Goal: Task Accomplishment & Management: Use online tool/utility

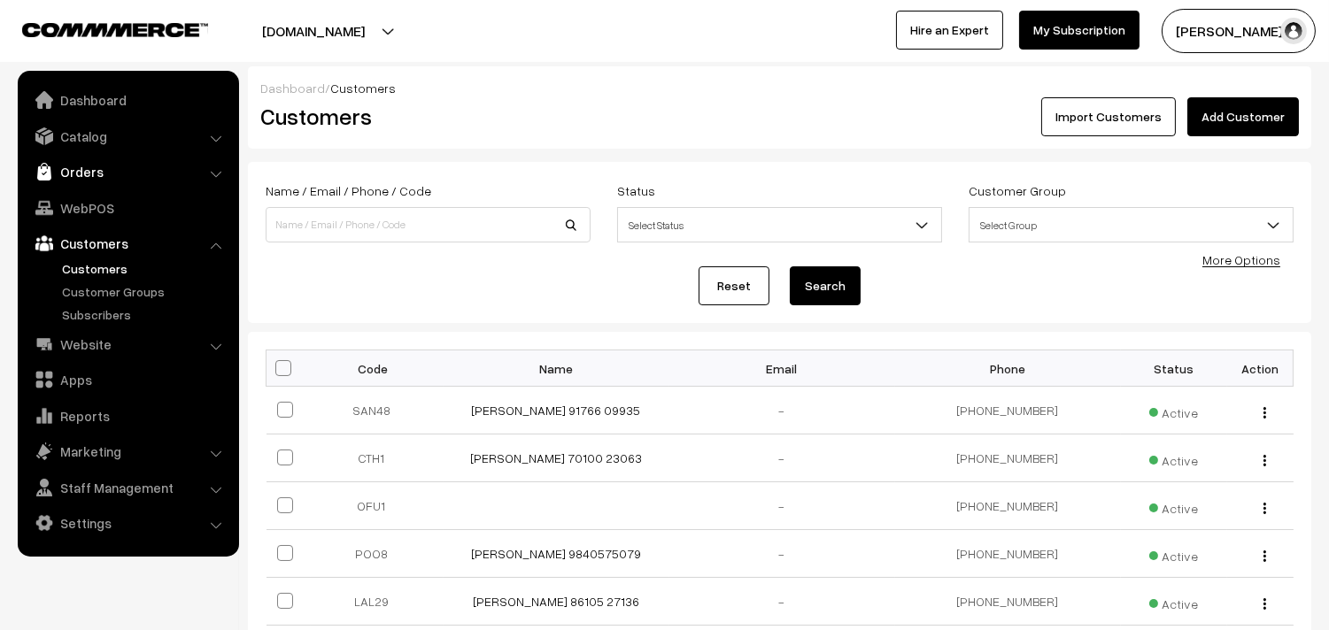
click at [82, 165] on link "Orders" at bounding box center [127, 172] width 211 height 32
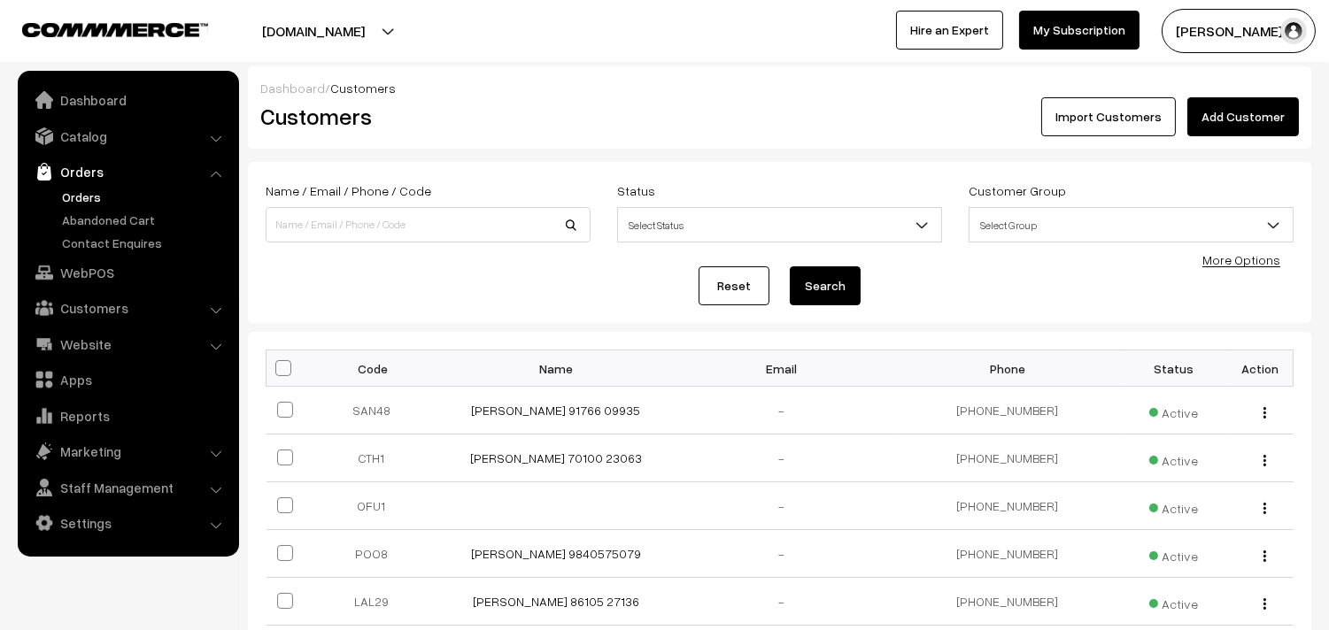
click at [81, 196] on link "Orders" at bounding box center [145, 197] width 175 height 19
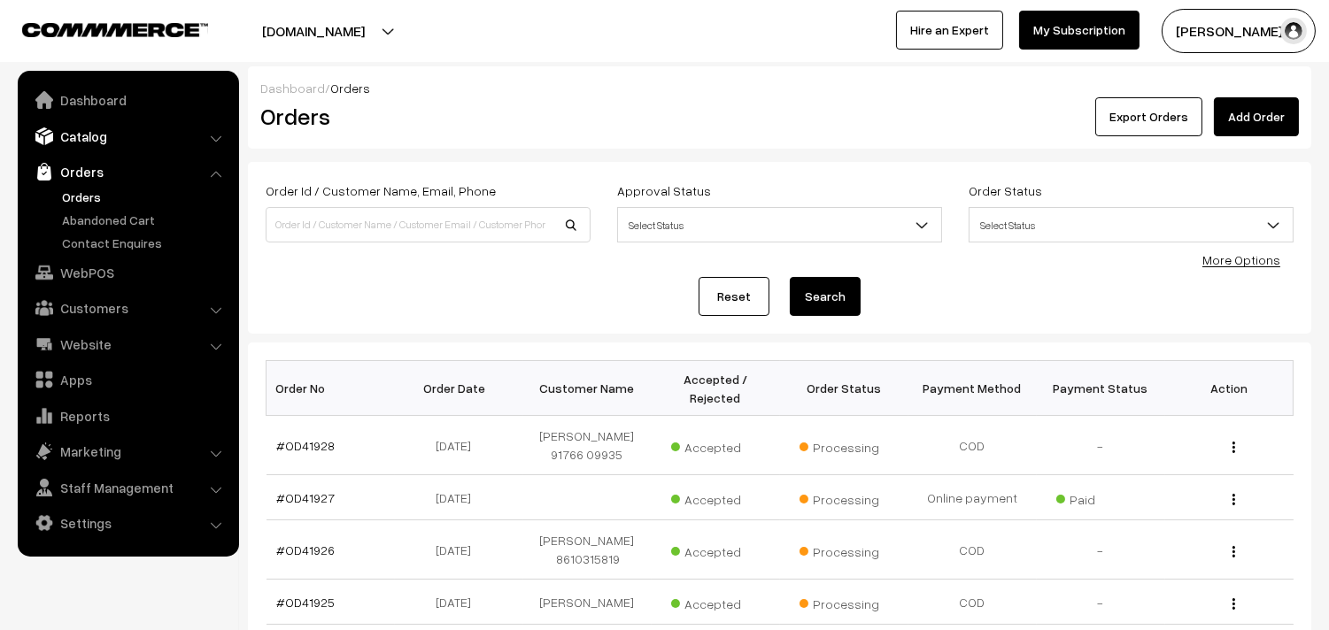
click at [112, 134] on link "Catalog" at bounding box center [127, 136] width 211 height 32
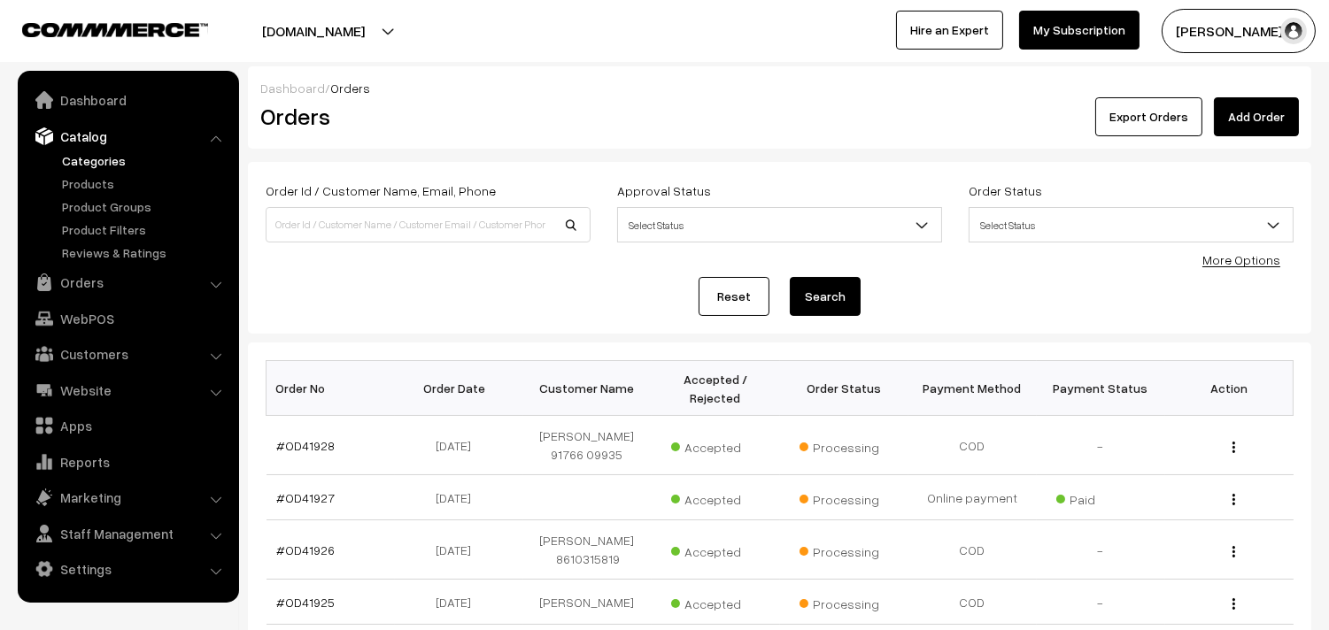
click at [121, 152] on link "Categories" at bounding box center [145, 160] width 175 height 19
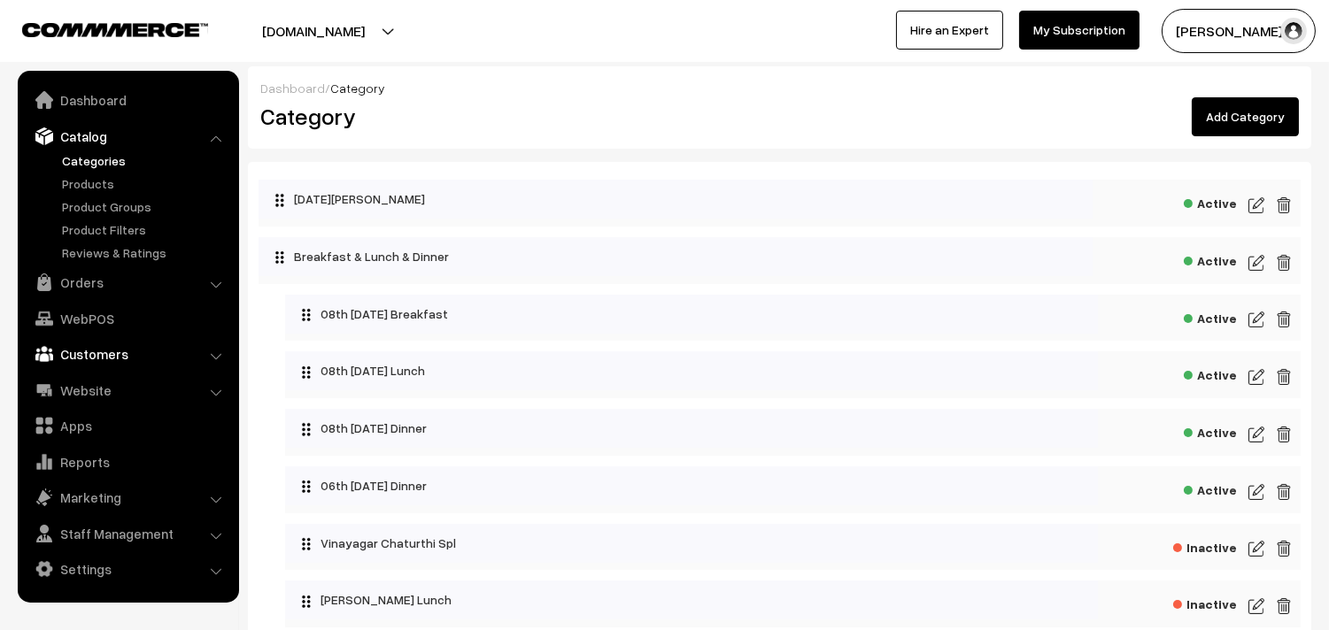
click at [74, 367] on link "Customers" at bounding box center [127, 354] width 211 height 32
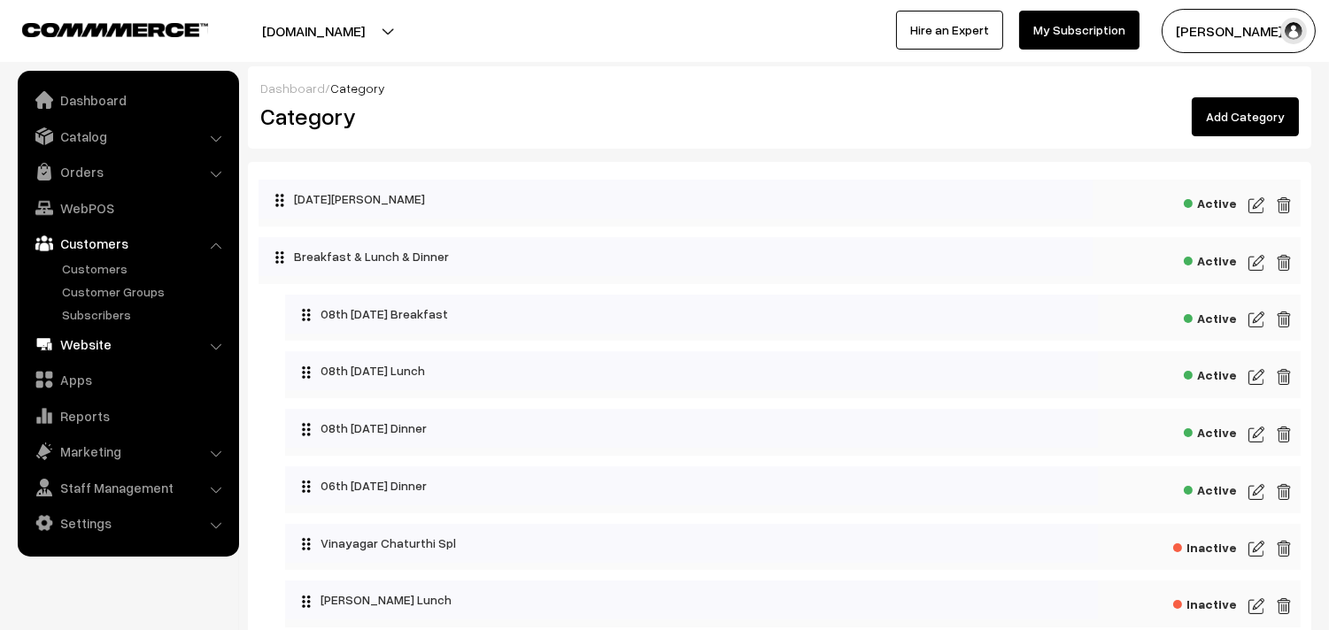
click at [85, 341] on link "Website" at bounding box center [127, 345] width 211 height 32
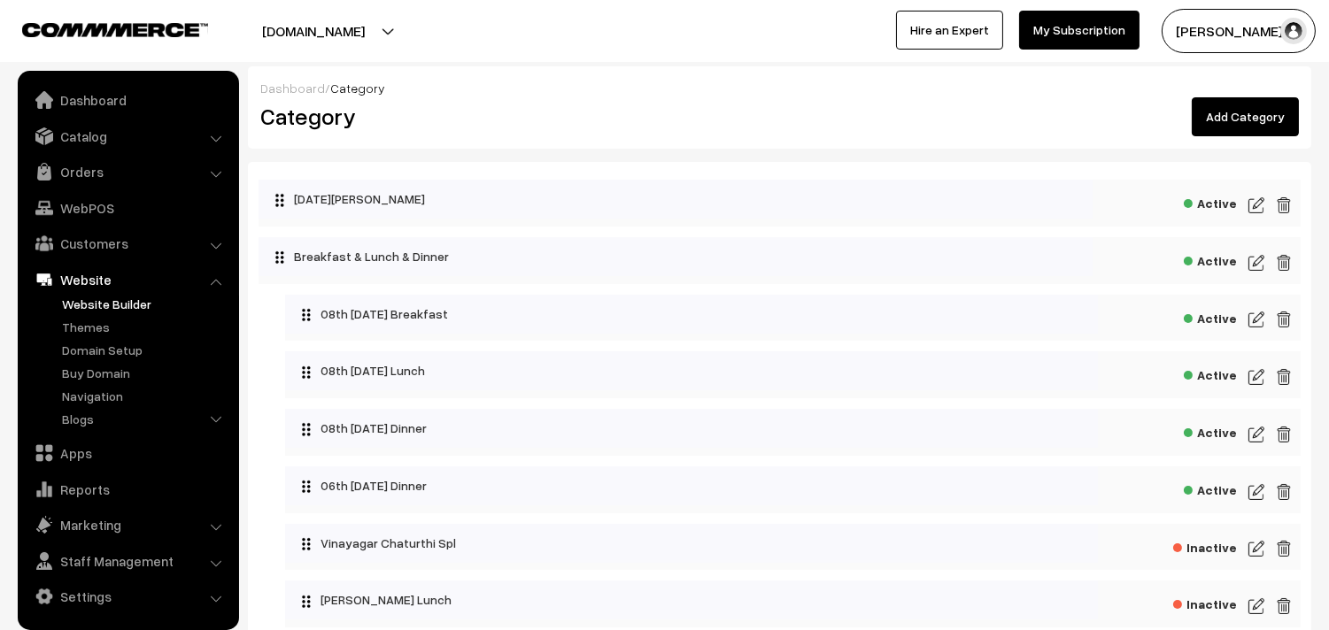
click at [78, 299] on link "Website Builder" at bounding box center [145, 304] width 175 height 19
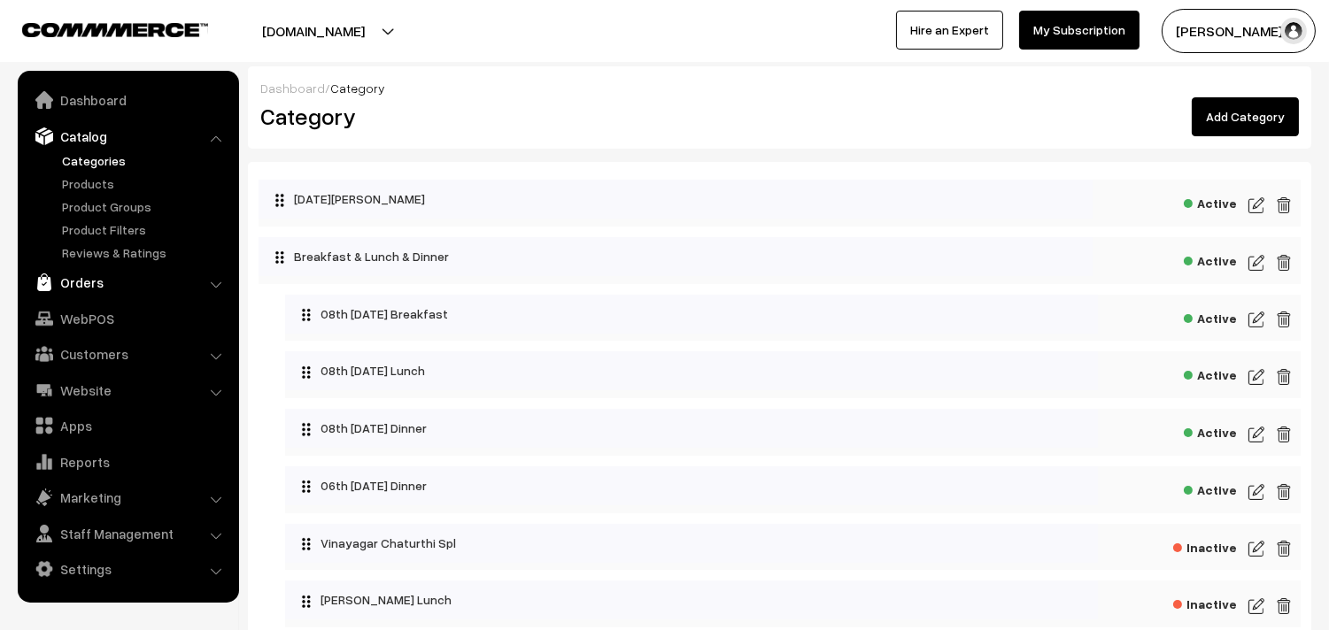
click at [116, 282] on link "Orders" at bounding box center [127, 283] width 211 height 32
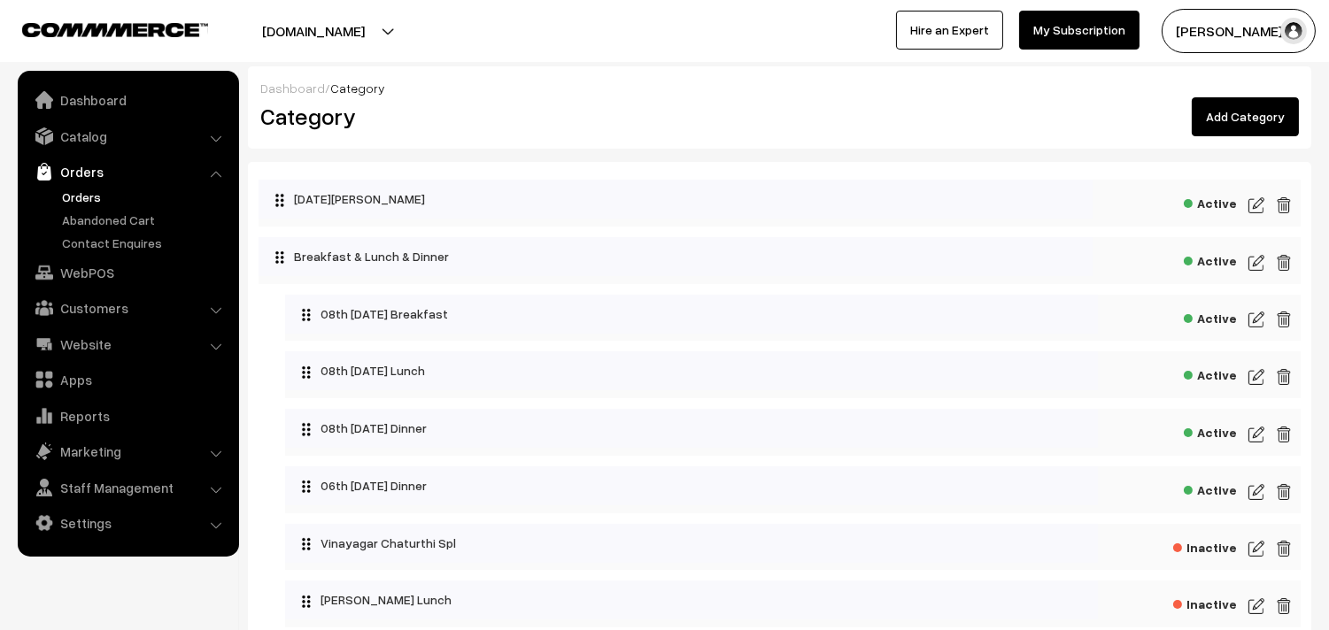
click at [94, 198] on link "Orders" at bounding box center [145, 197] width 175 height 19
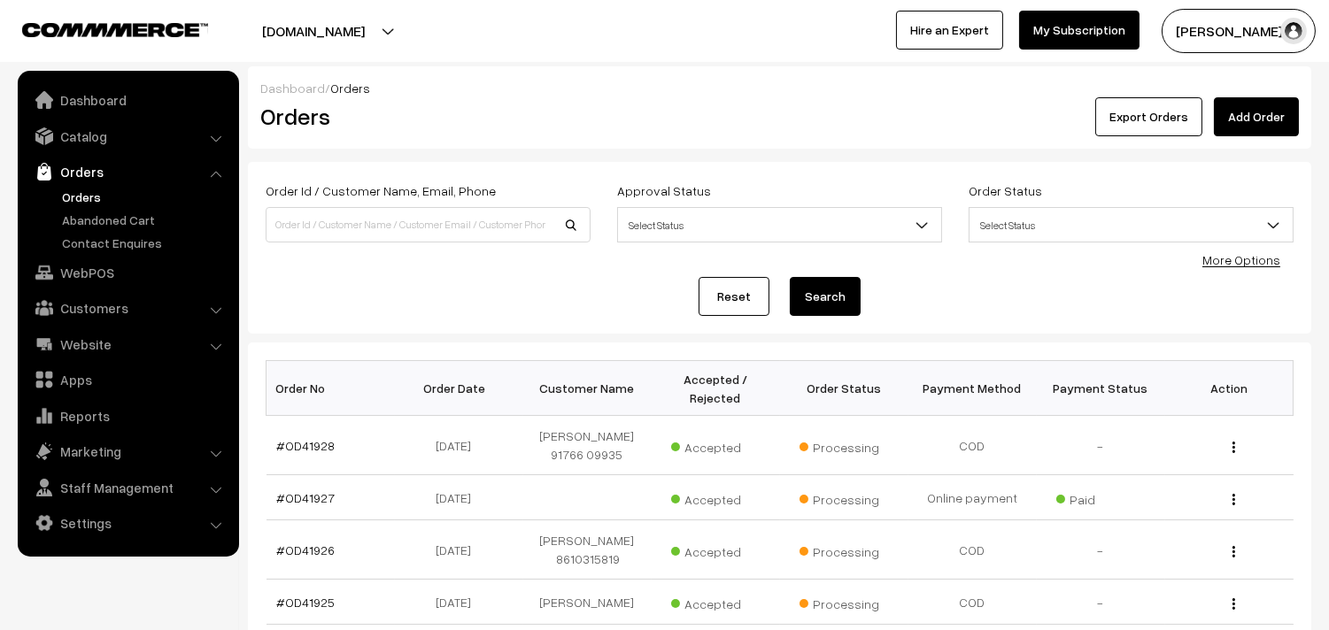
click at [91, 196] on link "Orders" at bounding box center [145, 197] width 175 height 19
click at [94, 189] on link "Orders" at bounding box center [145, 197] width 175 height 19
click at [89, 270] on link "WebPOS" at bounding box center [127, 273] width 211 height 32
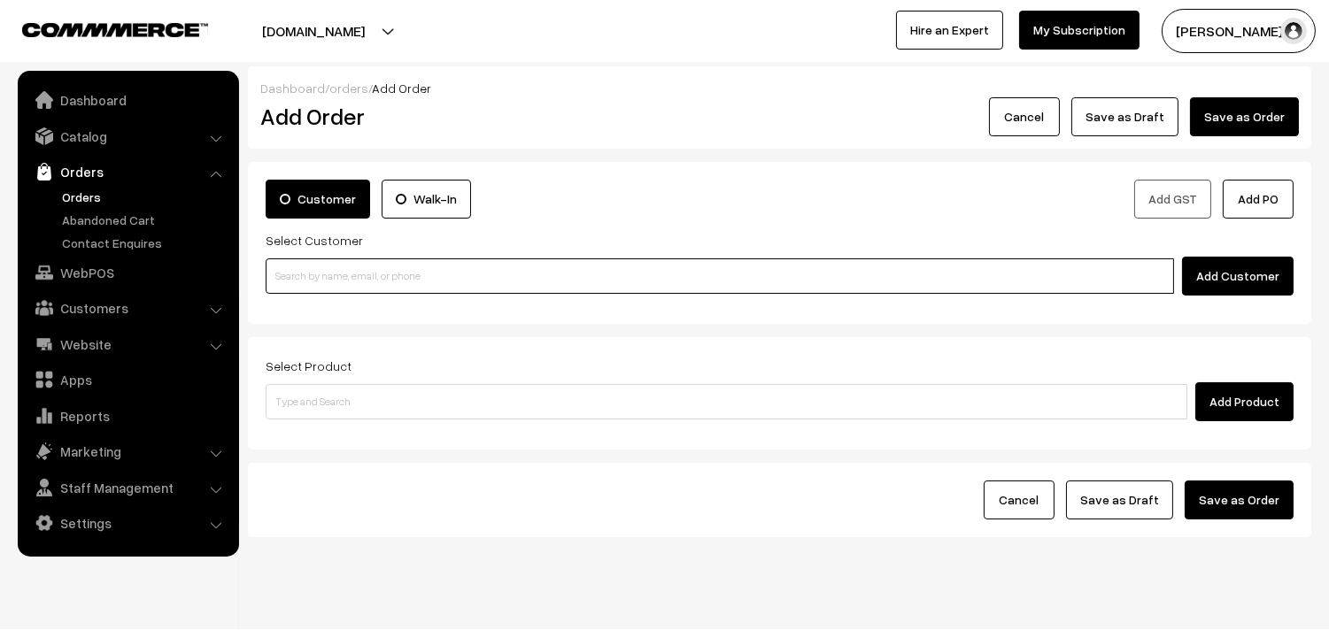
click at [429, 275] on input at bounding box center [720, 276] width 908 height 35
paste input "+971 52 420 2499"
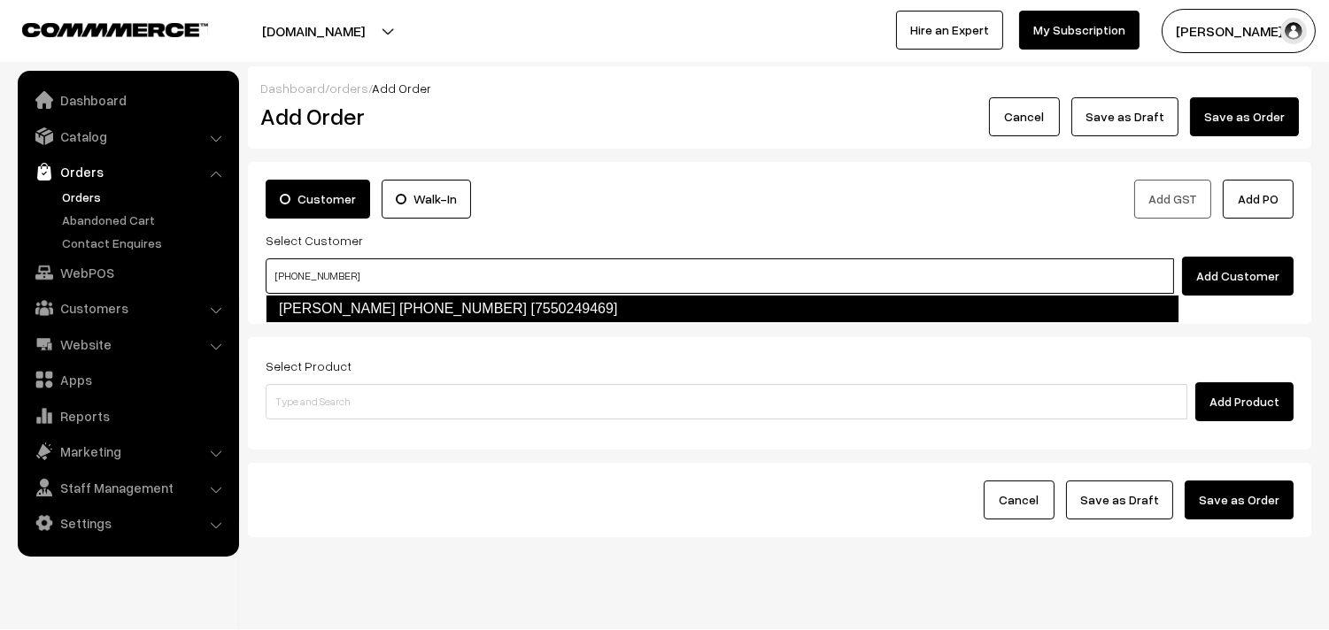
click at [352, 301] on link "Sharanya +971 52 420 2499 [7550249469]" at bounding box center [723, 309] width 914 height 28
type input "+971 52 420 2499"
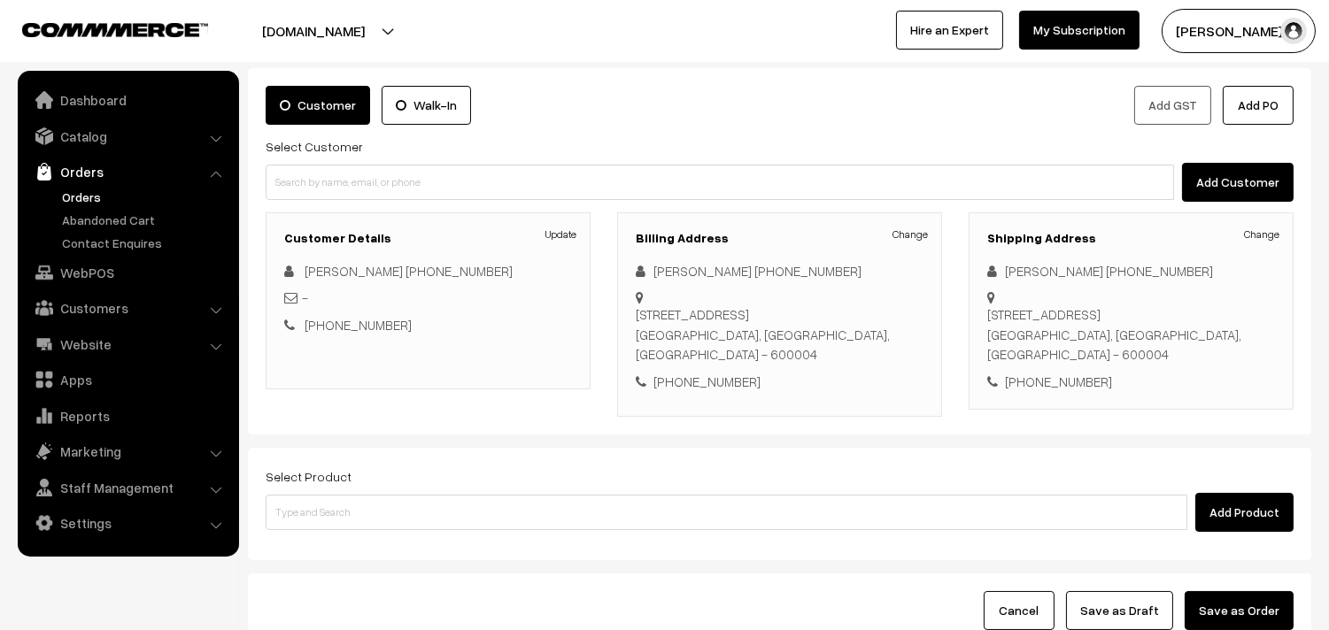
scroll to position [241, 0]
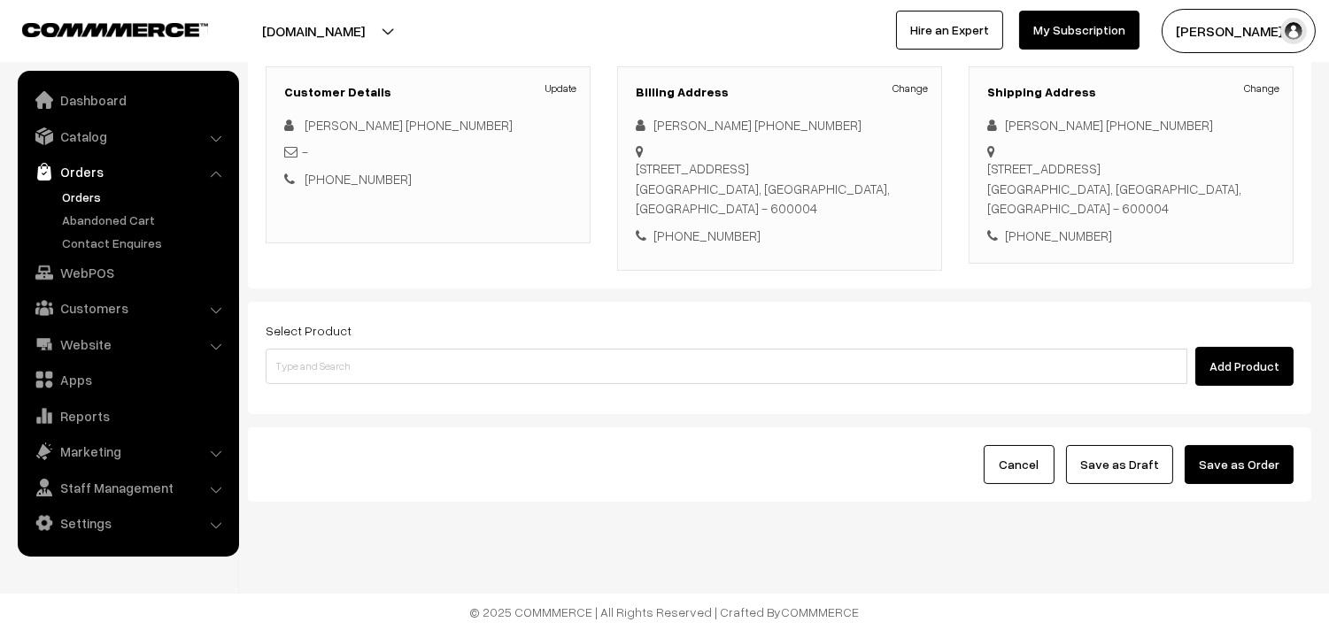
click at [531, 386] on div "Select Product Add Product" at bounding box center [779, 358] width 1063 height 112
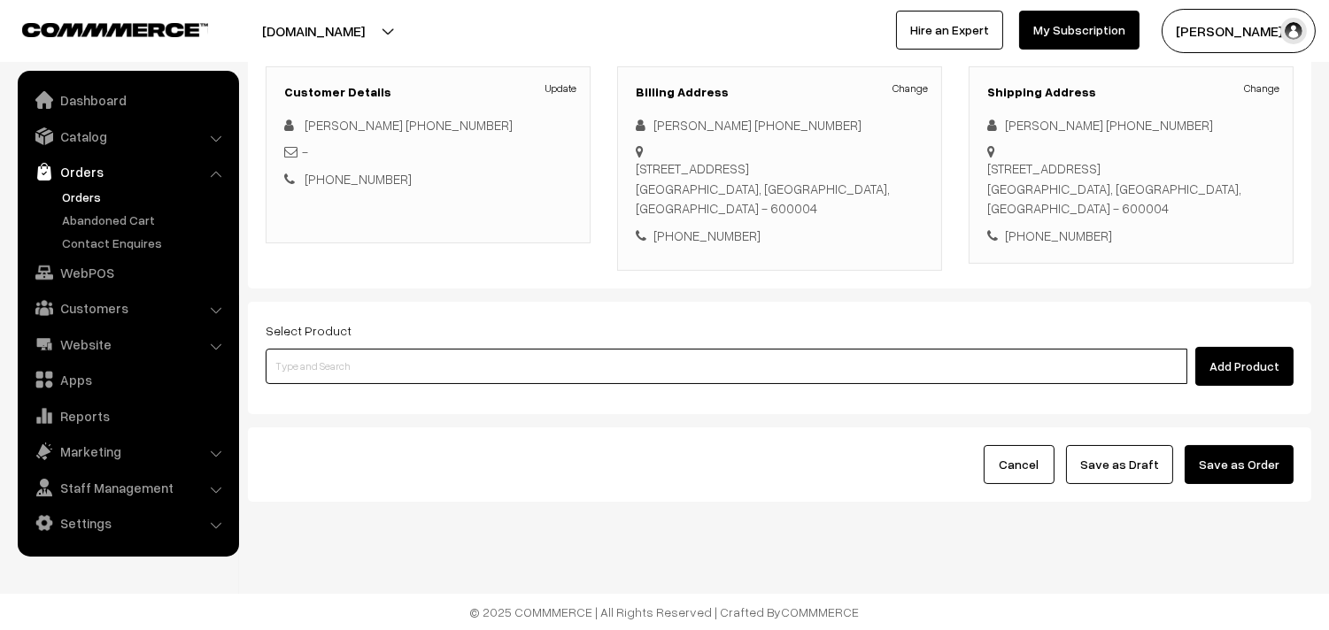
click at [532, 375] on input at bounding box center [727, 366] width 922 height 35
paste input "07th Without Rice..."
type input "07th Without Rice..."
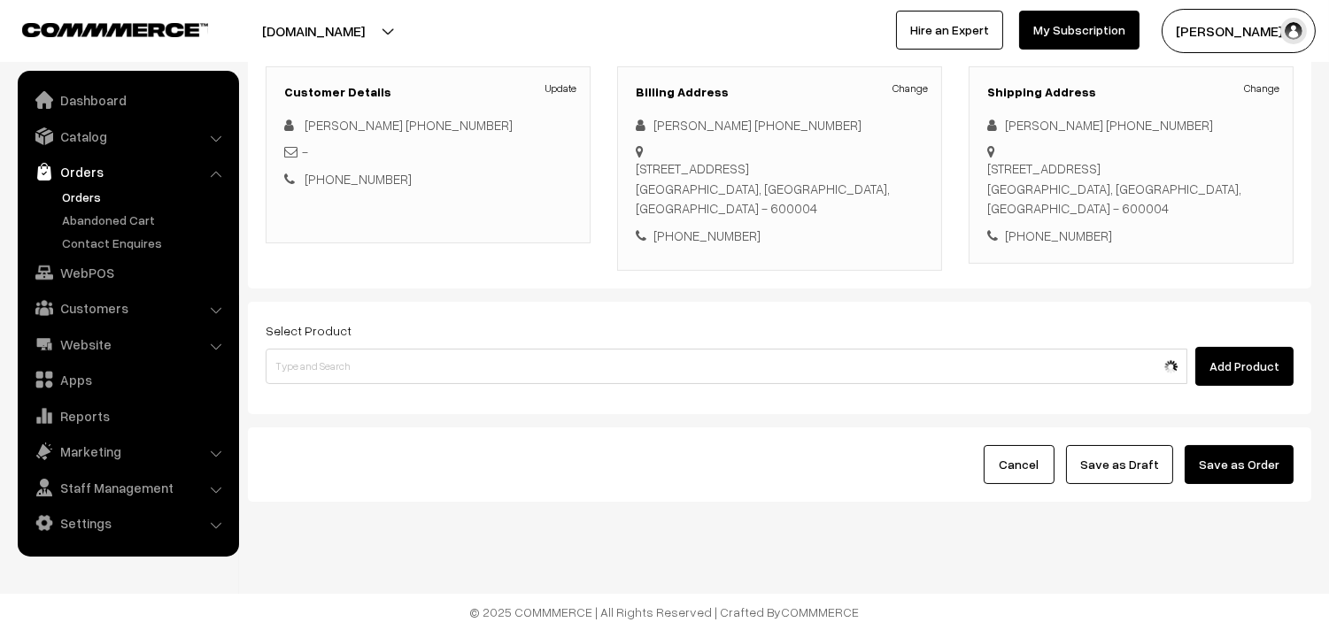
click at [381, 399] on div "Select Product Add Product" at bounding box center [779, 358] width 1063 height 112
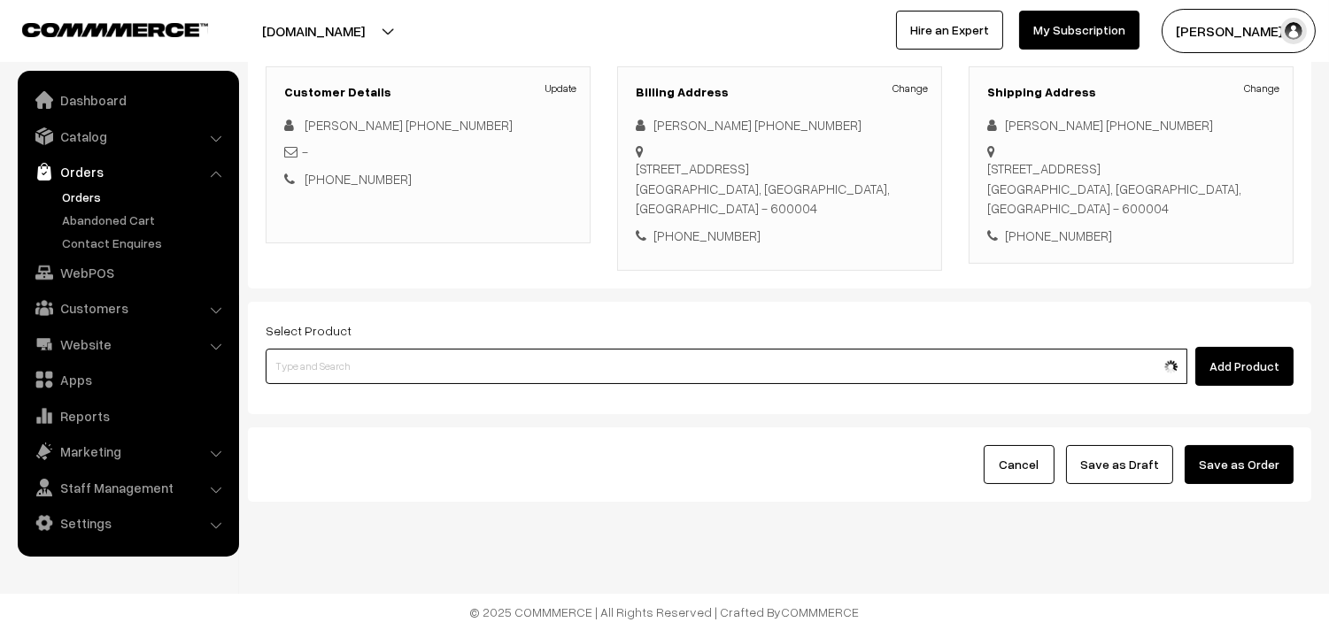
click at [373, 375] on input at bounding box center [727, 366] width 922 height 35
paste input "07th Without Rice..."
type input "07th Without Rice..."
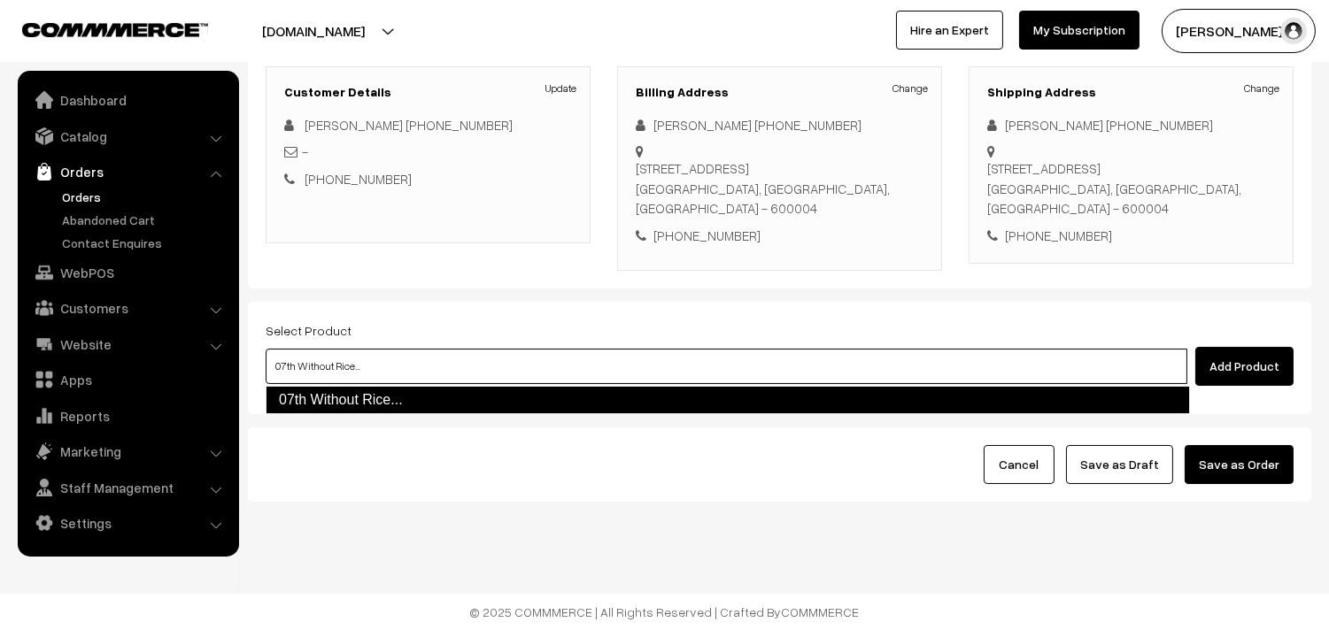
click at [328, 400] on link "07th Without Rice..." at bounding box center [728, 400] width 924 height 28
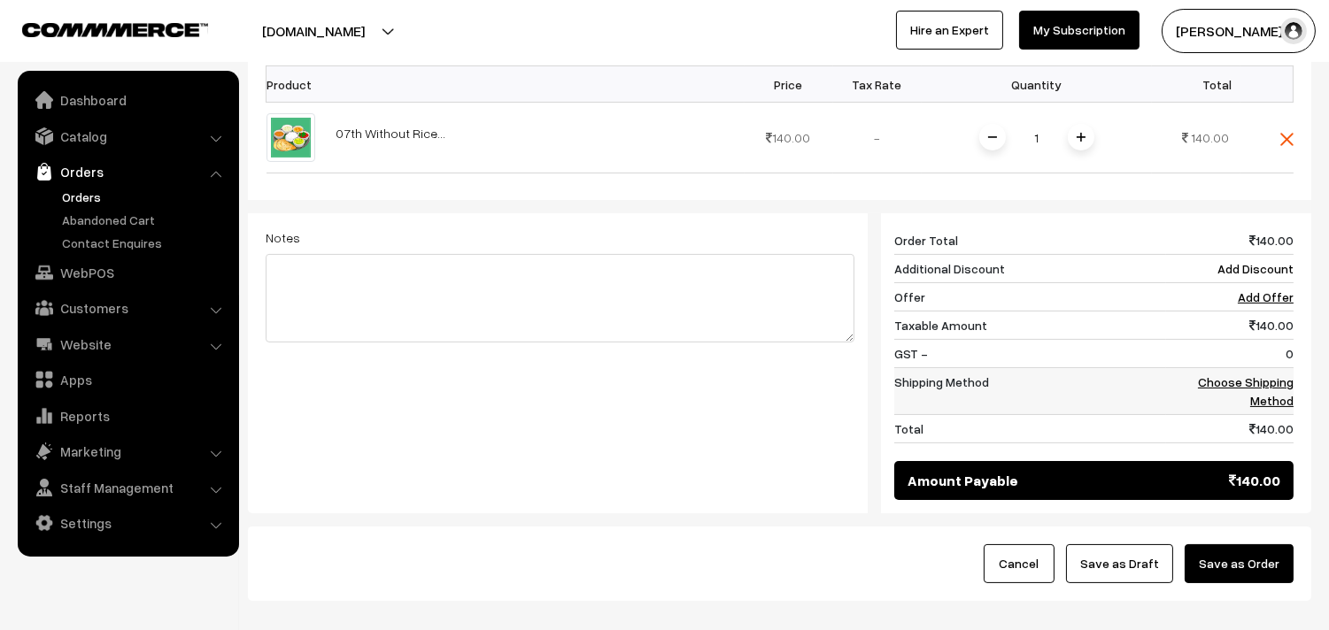
scroll to position [634, 0]
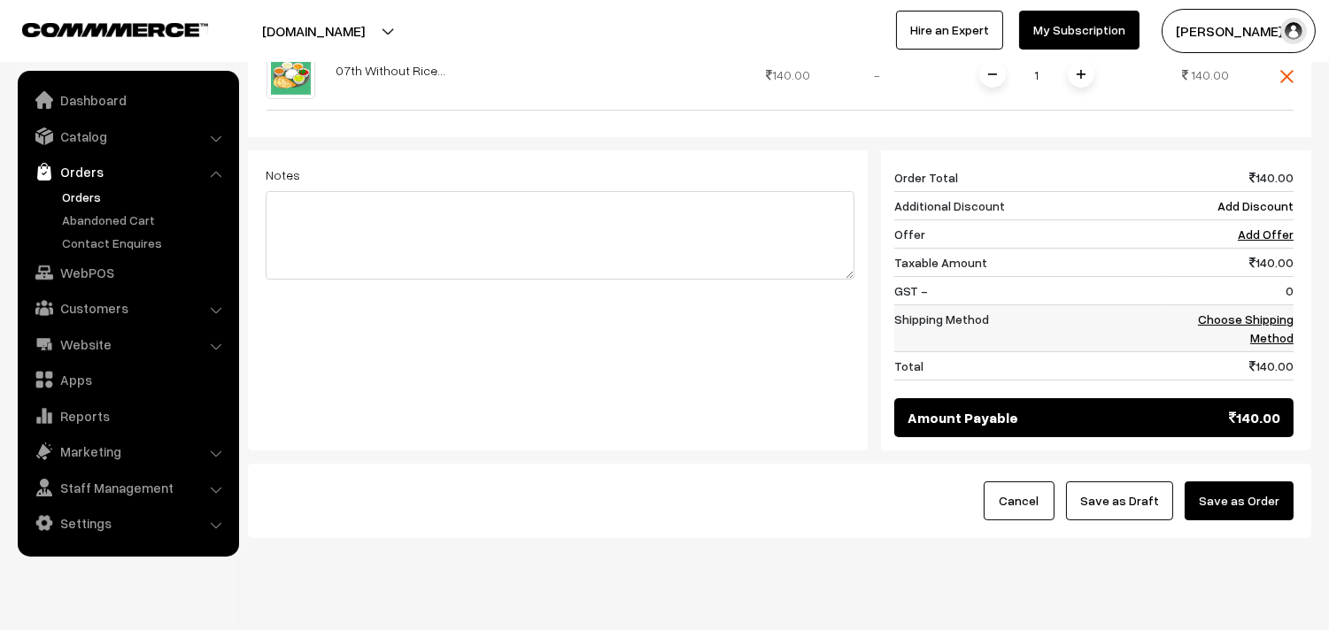
click at [1253, 305] on td "Choose Shipping Method" at bounding box center [1230, 328] width 128 height 47
click at [1256, 322] on link "Choose Shipping Method" at bounding box center [1246, 329] width 96 height 34
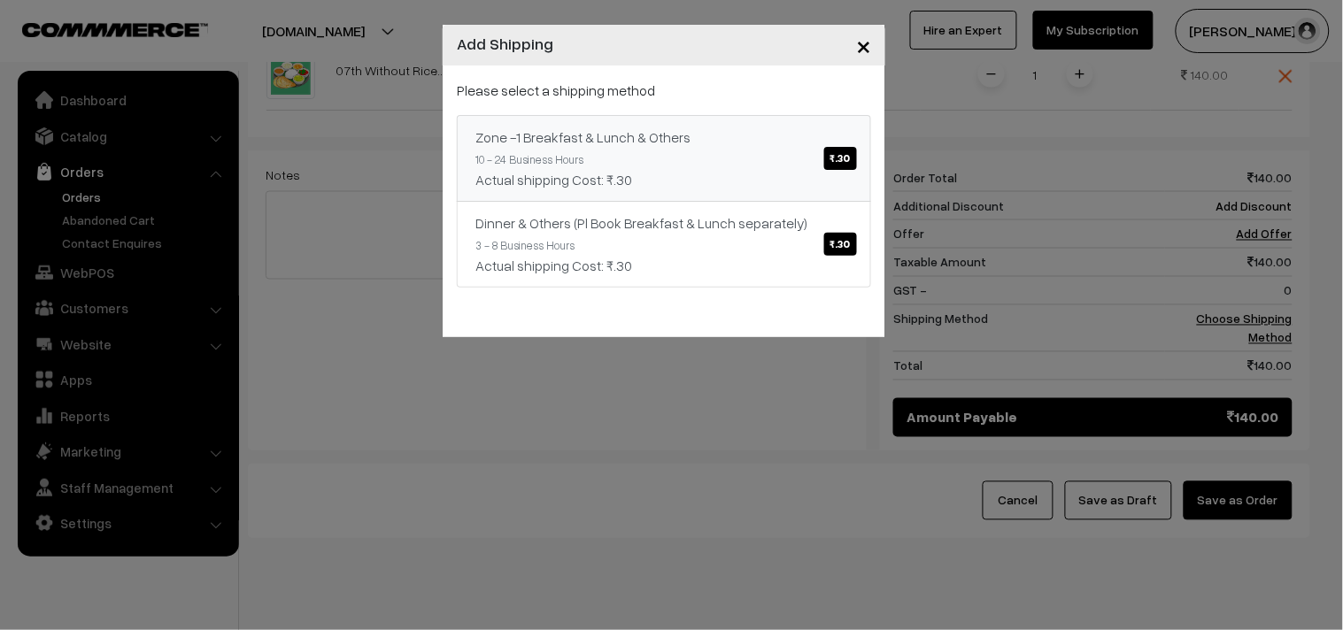
click at [703, 143] on link "Zone -1 Breakfast & Lunch & Others ₹.30 10 - 24 Business Hours Actual shipping …" at bounding box center [664, 158] width 414 height 87
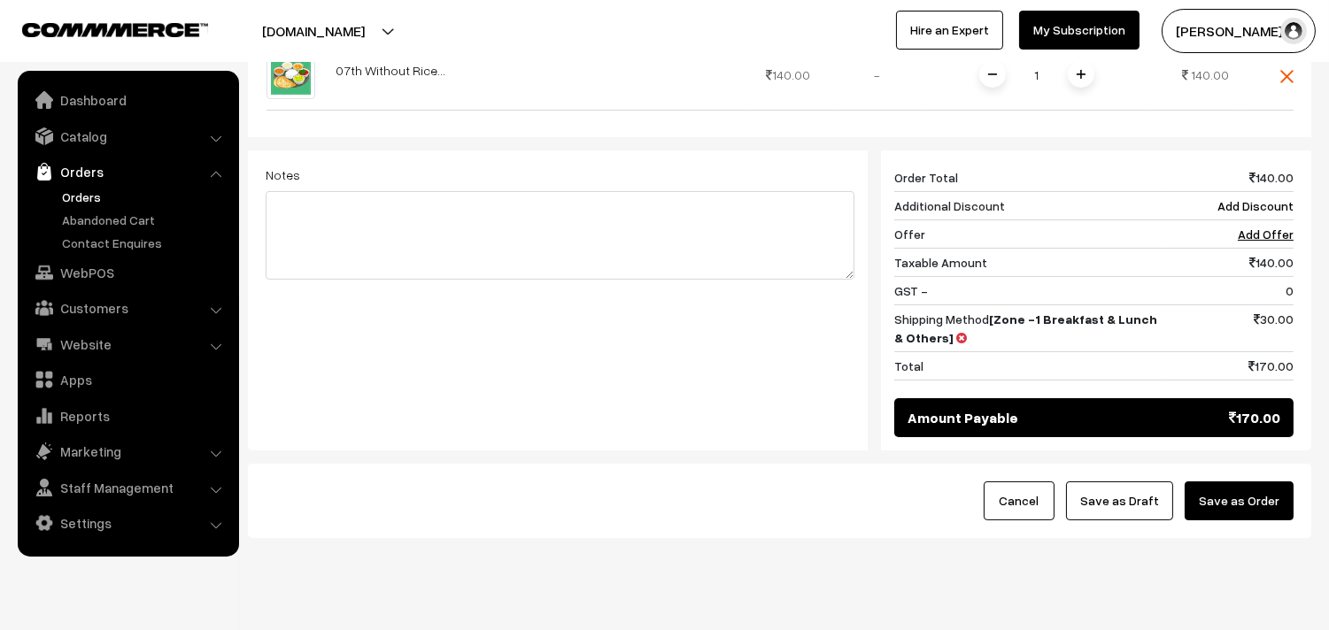
click at [1244, 506] on button "Save as Order" at bounding box center [1239, 501] width 109 height 39
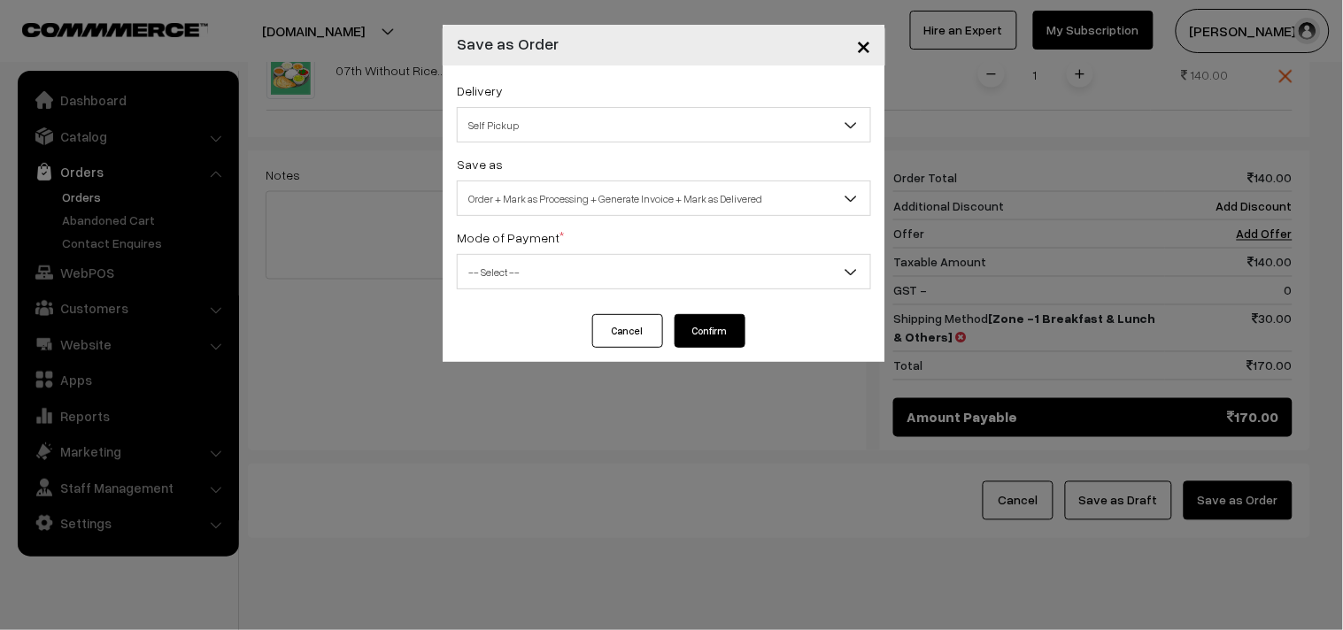
click at [646, 191] on span "Order + Mark as Processing + Generate Invoice + Mark as Delivered" at bounding box center [664, 198] width 413 height 31
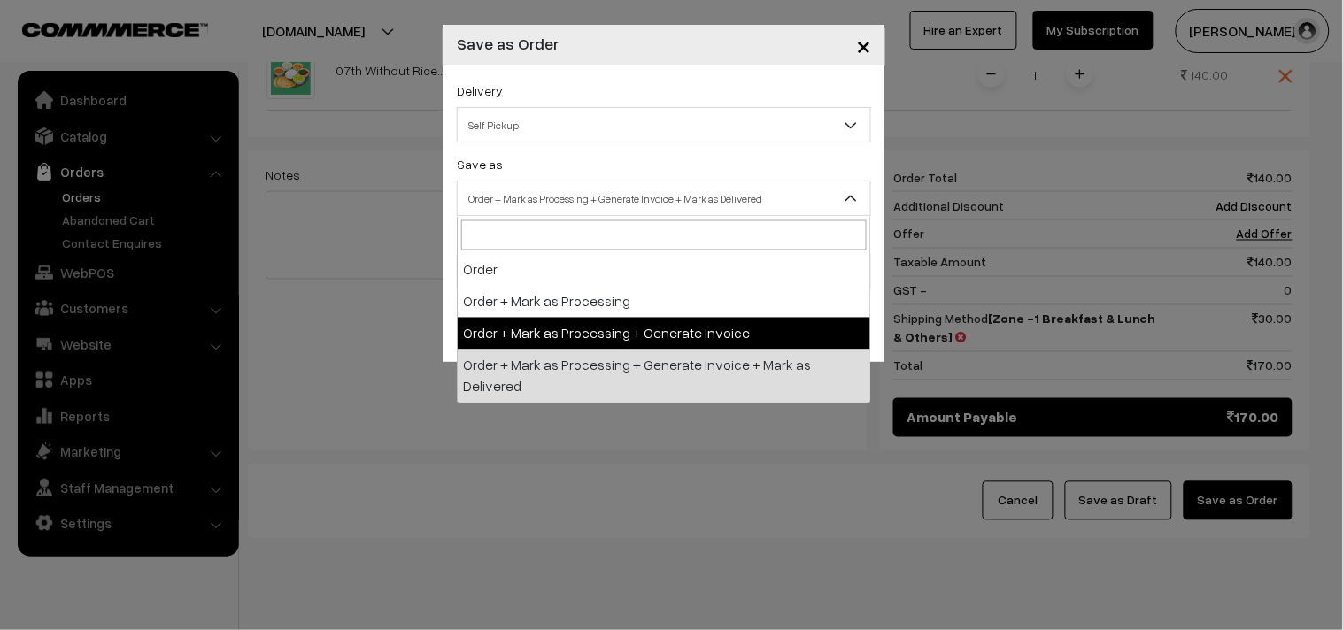
select select "3"
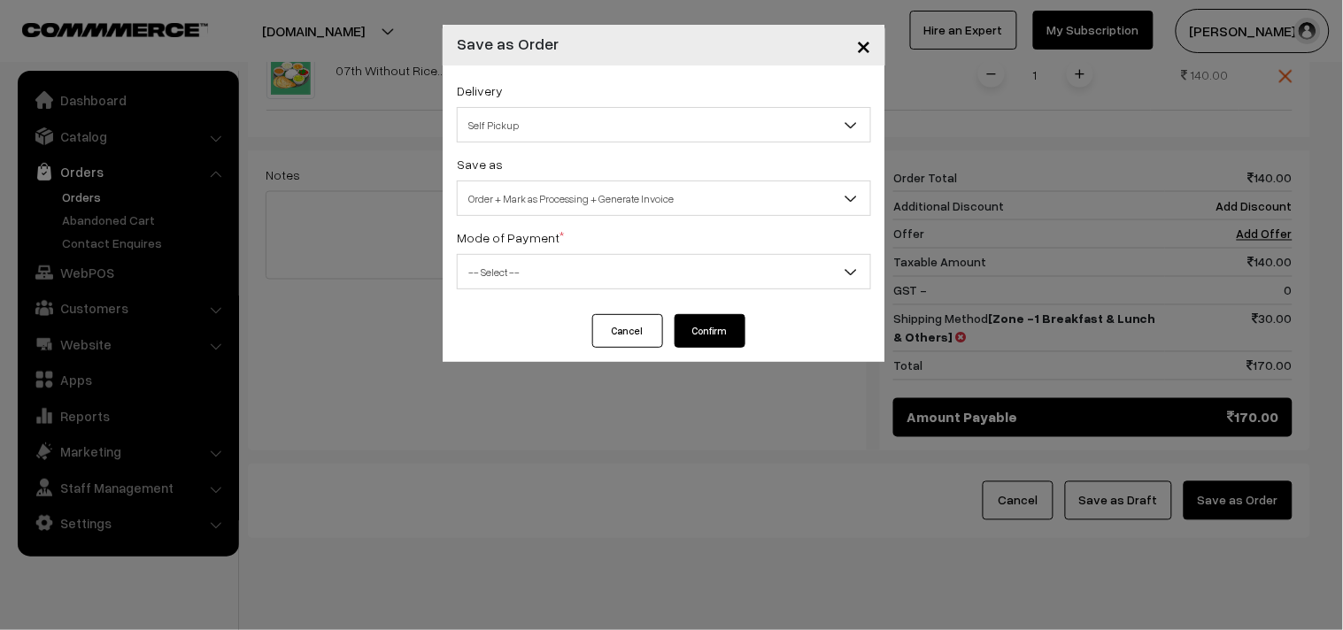
click at [589, 267] on span "-- Select --" at bounding box center [664, 272] width 413 height 31
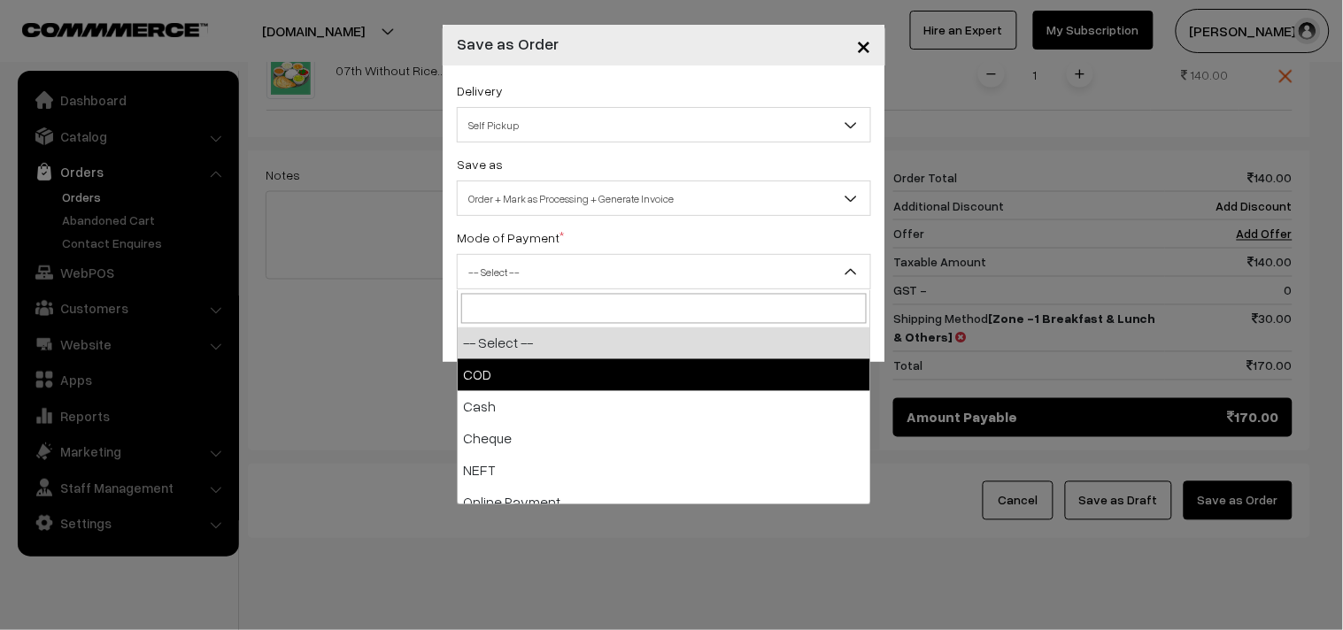
select select "1"
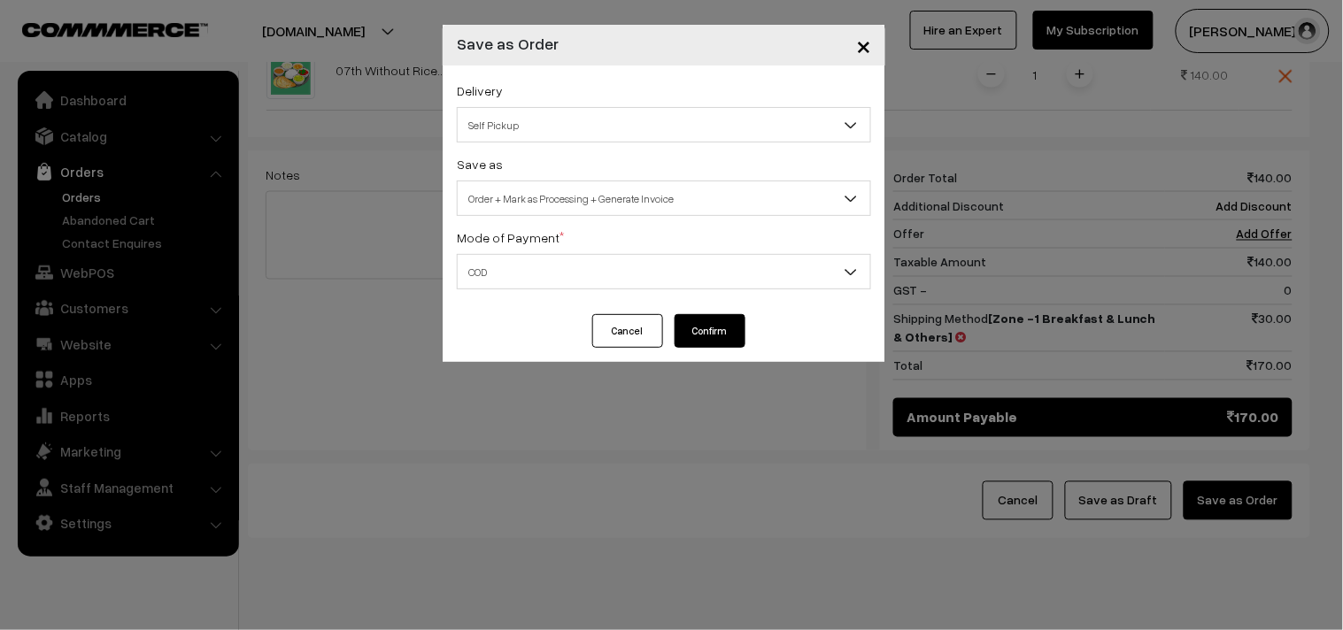
click at [700, 335] on button "Confirm" at bounding box center [710, 331] width 71 height 34
click at [798, 457] on div "× Save as Order Delivery Self Pickup Zone -1 Breakfast & Lunch & Others (₹30) (…" at bounding box center [671, 315] width 1343 height 630
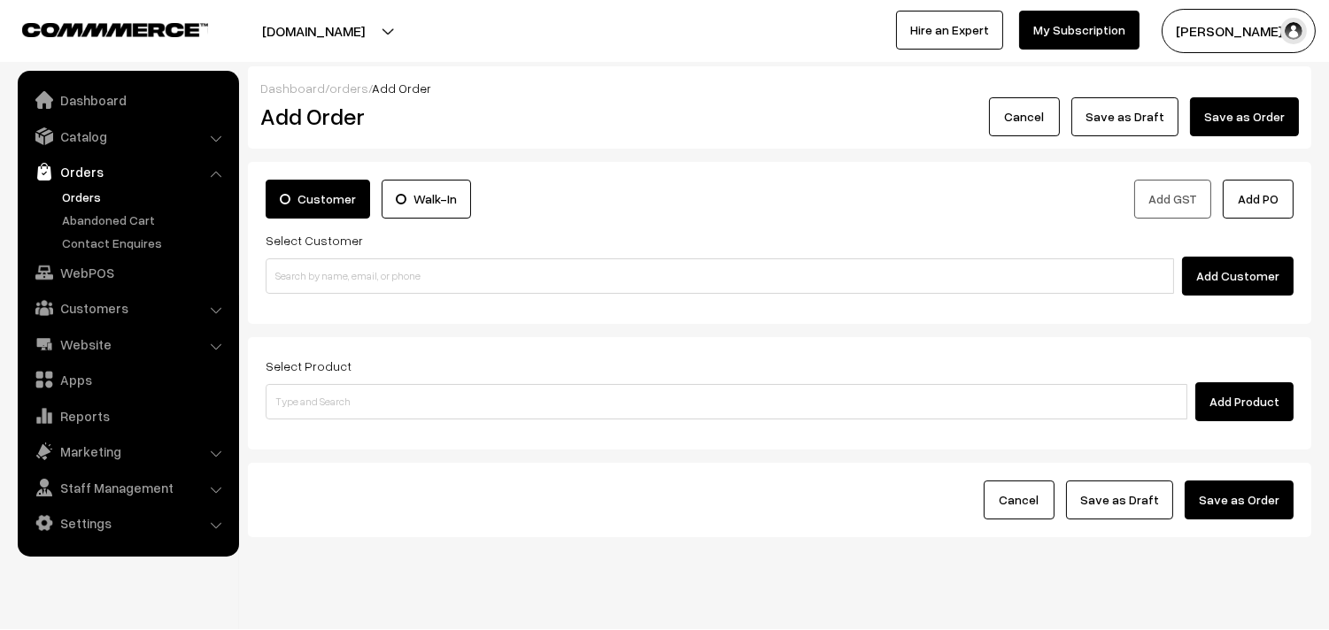
click at [97, 193] on link "Orders" at bounding box center [145, 197] width 175 height 19
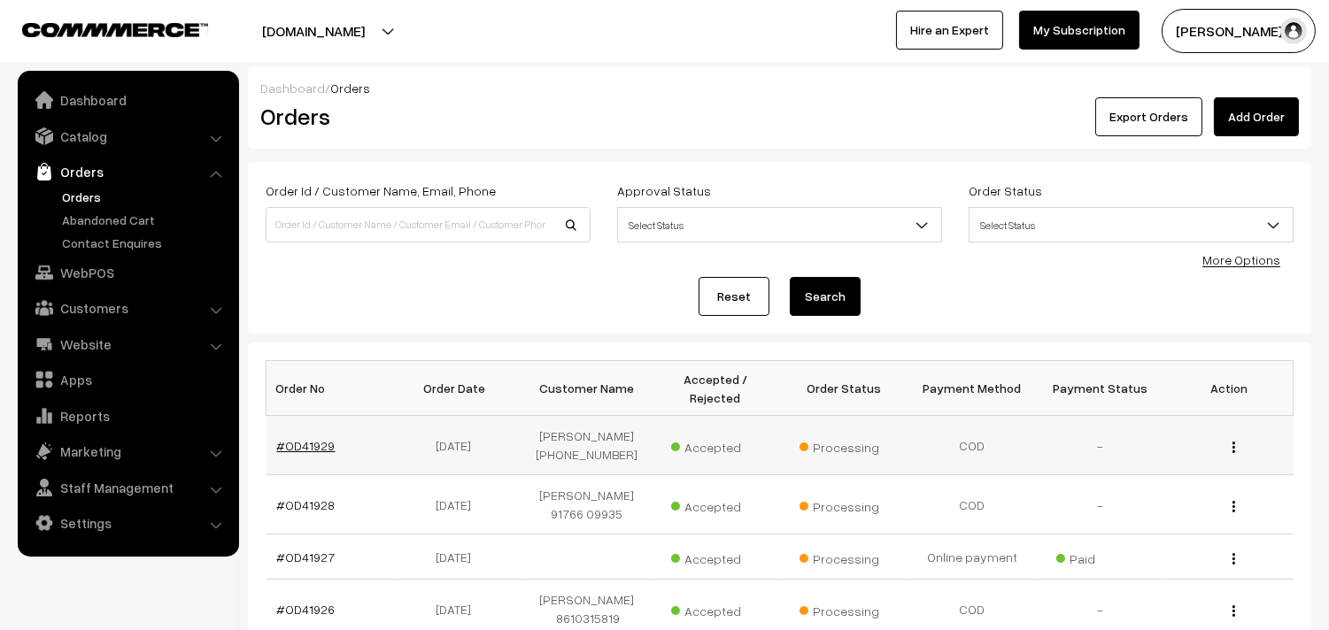
click at [297, 438] on link "#OD41929" at bounding box center [306, 445] width 58 height 15
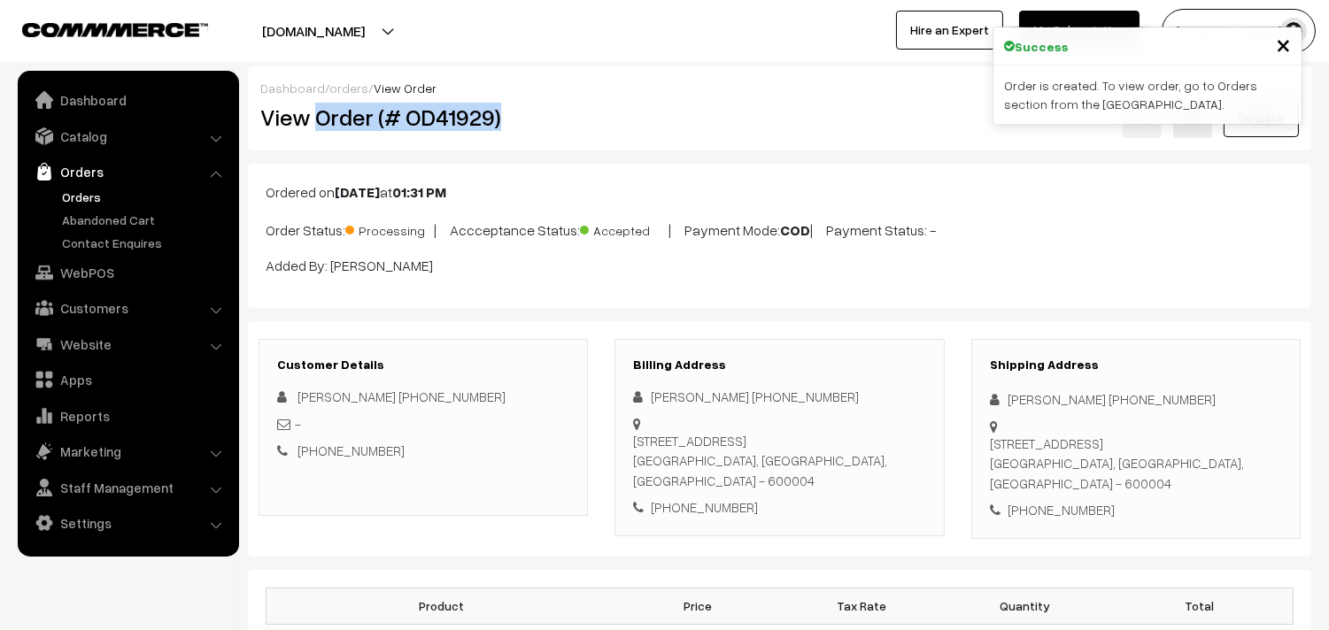
drag, startPoint x: 315, startPoint y: 124, endPoint x: 552, endPoint y: 102, distance: 237.5
click at [558, 104] on h2 "View Order (# OD41929)" at bounding box center [424, 117] width 329 height 27
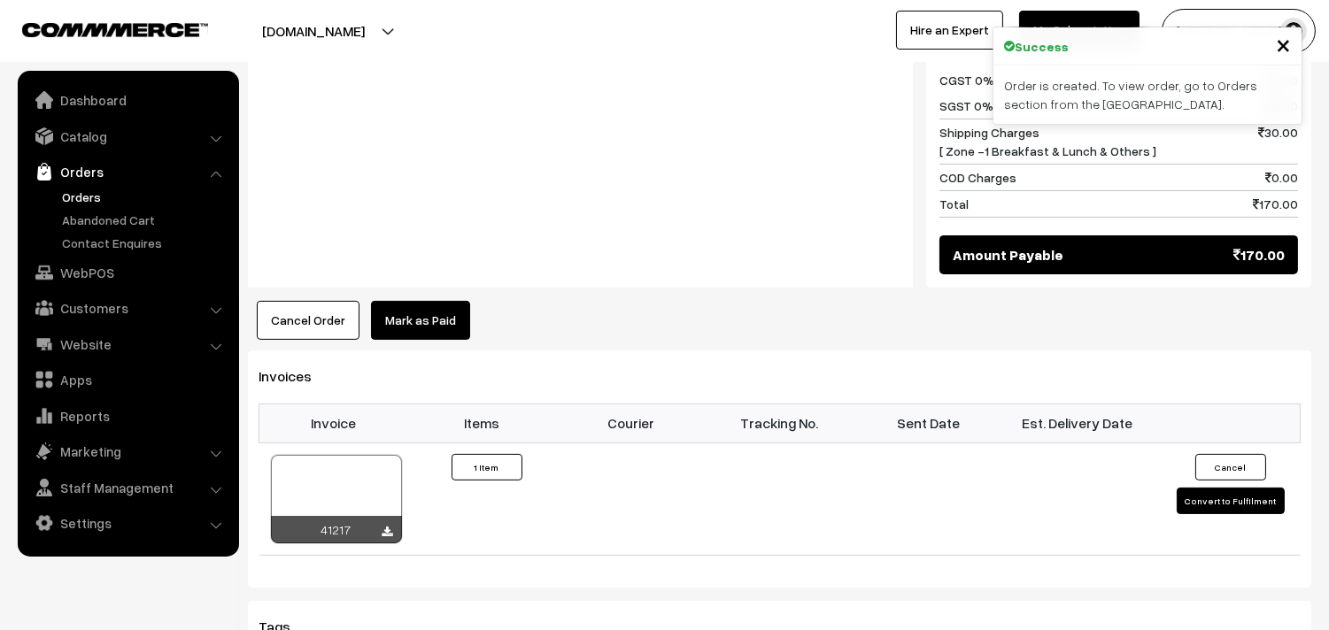
scroll to position [885, 0]
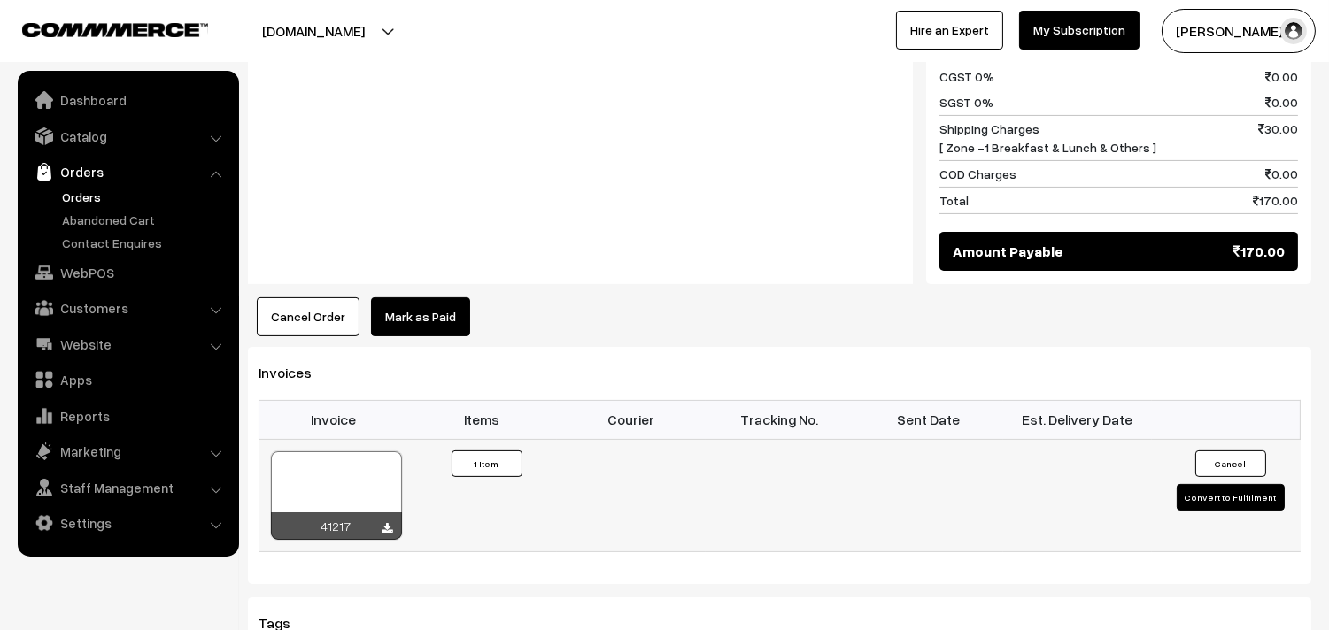
click at [329, 471] on div at bounding box center [336, 496] width 131 height 89
drag, startPoint x: 92, startPoint y: 275, endPoint x: 119, endPoint y: 296, distance: 33.5
click at [92, 274] on link "WebPOS" at bounding box center [127, 273] width 211 height 32
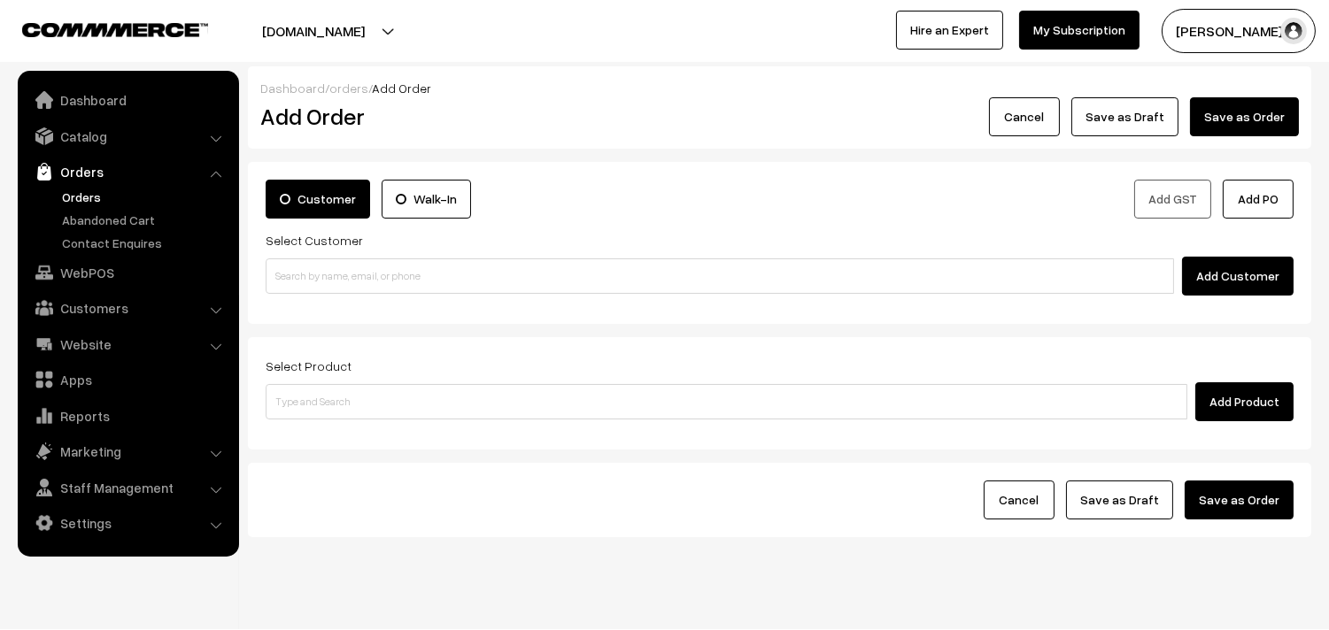
click at [367, 240] on div "Customer Walk-In Add GST Add PO Select Customer Add Customer" at bounding box center [780, 238] width 1028 height 116
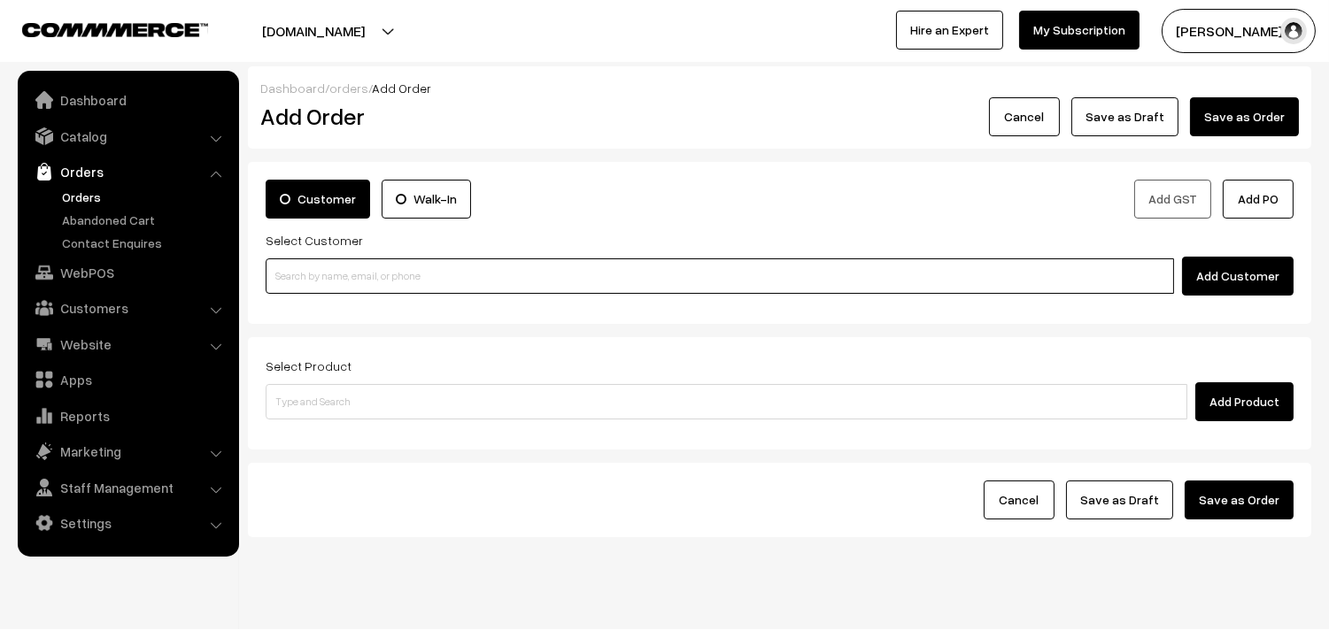
drag, startPoint x: 355, startPoint y: 274, endPoint x: 337, endPoint y: 275, distance: 17.7
click at [352, 274] on input at bounding box center [720, 276] width 908 height 35
paste input "94444 27254"
click at [305, 280] on input "94444 27254" at bounding box center [720, 276] width 908 height 35
click at [313, 266] on input "94444 27254" at bounding box center [720, 276] width 908 height 35
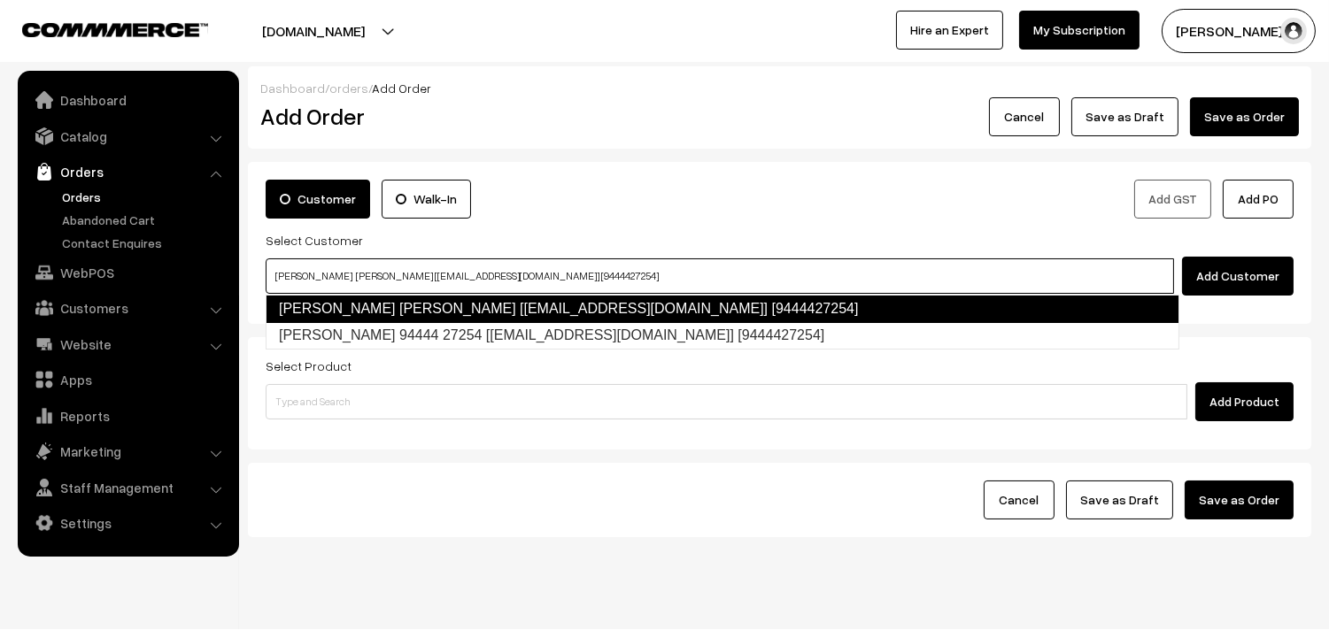
type input "Kamala Gopalan Kamala Gopalan [Annams10@gmail.com] [9444427254]"
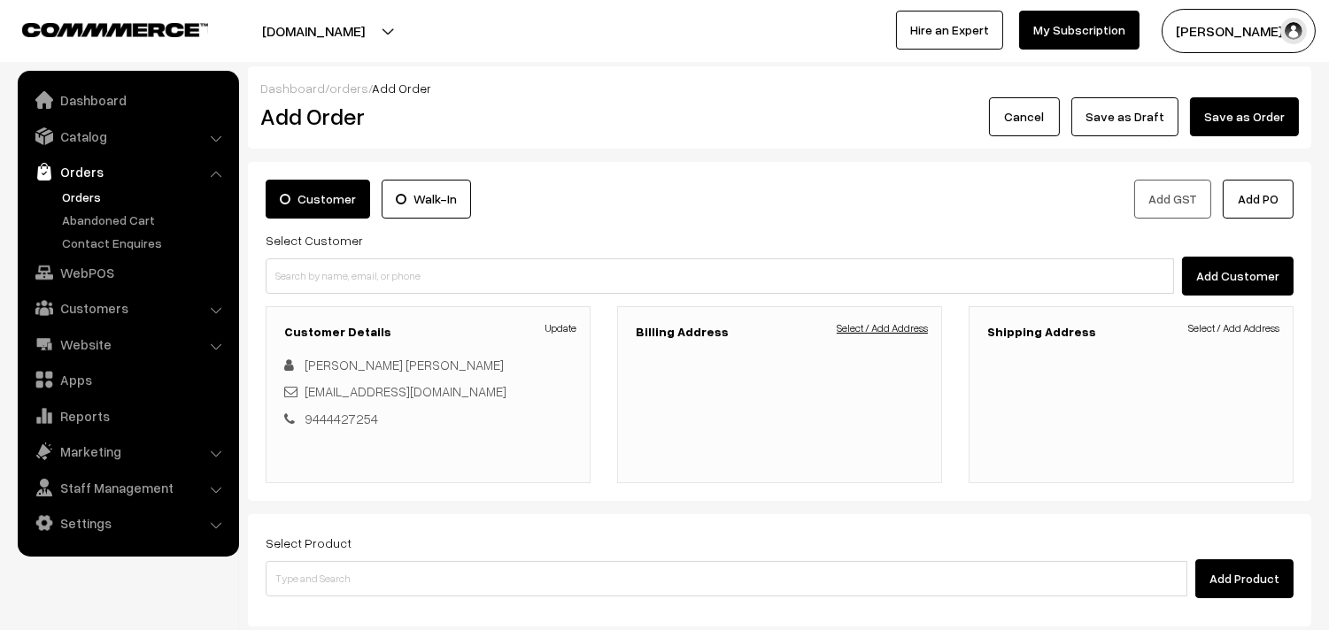
click at [913, 331] on link "Select / Add Address" at bounding box center [882, 329] width 91 height 16
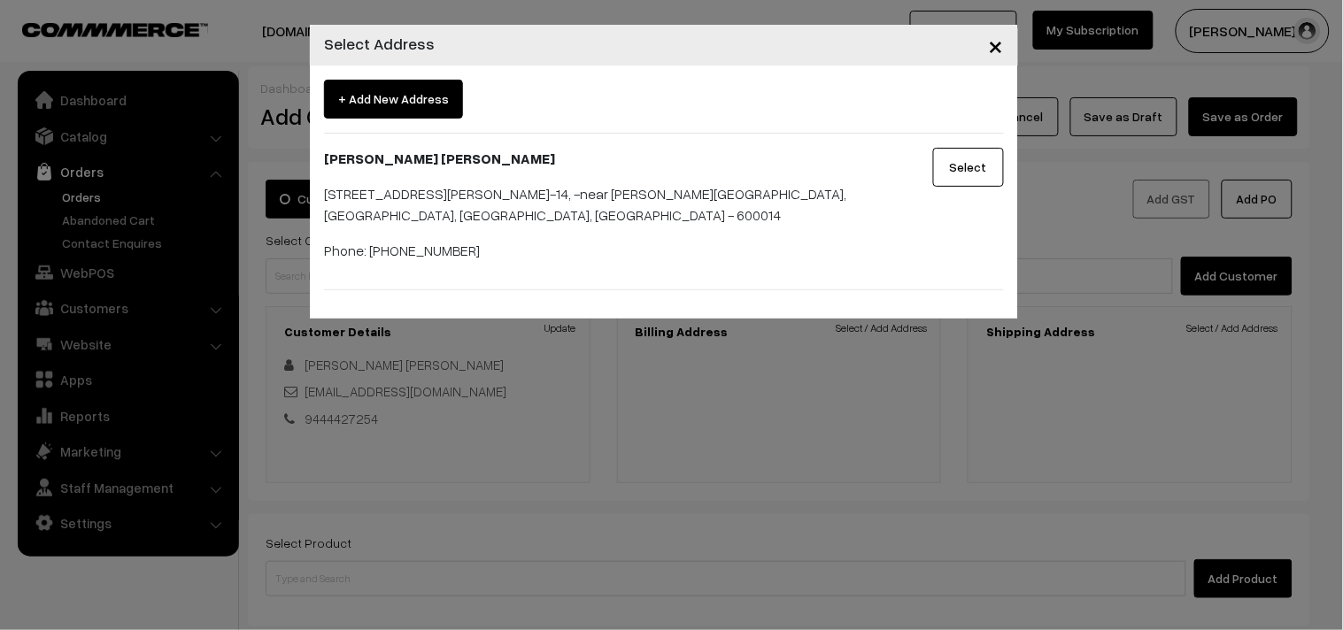
click at [954, 179] on button "Select" at bounding box center [968, 167] width 71 height 39
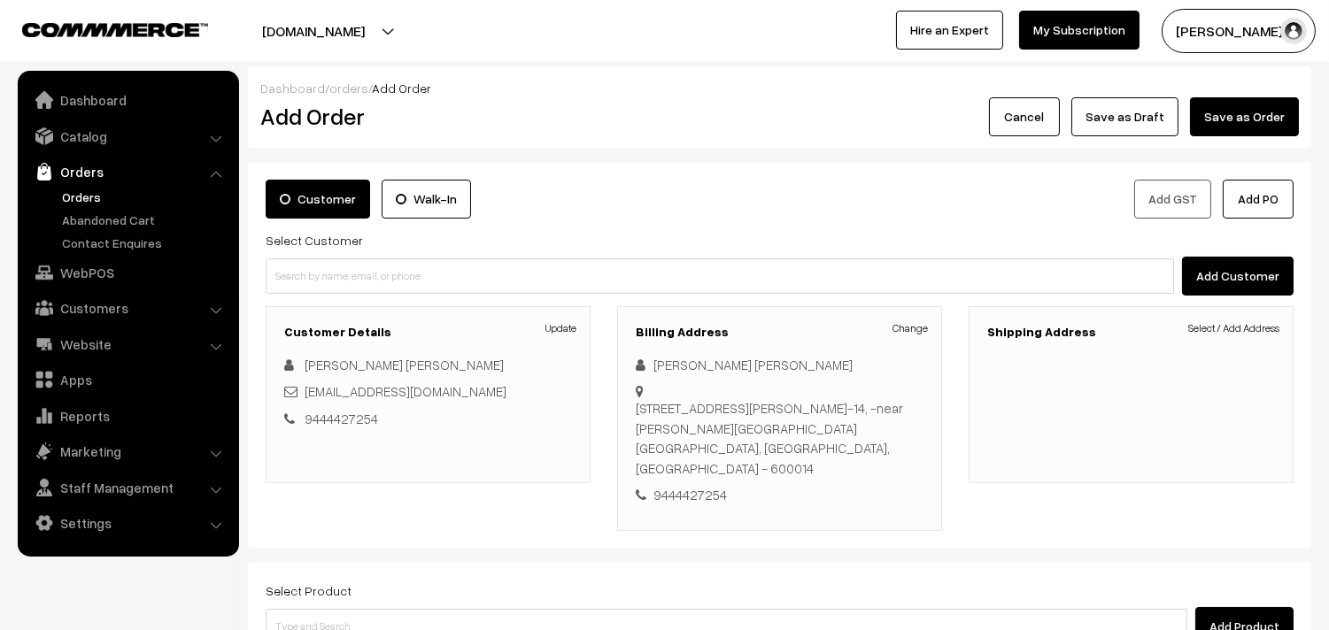
drag, startPoint x: 1201, startPoint y: 326, endPoint x: 1189, endPoint y: 329, distance: 11.8
click at [1202, 326] on link "Select / Add Address" at bounding box center [1233, 329] width 91 height 16
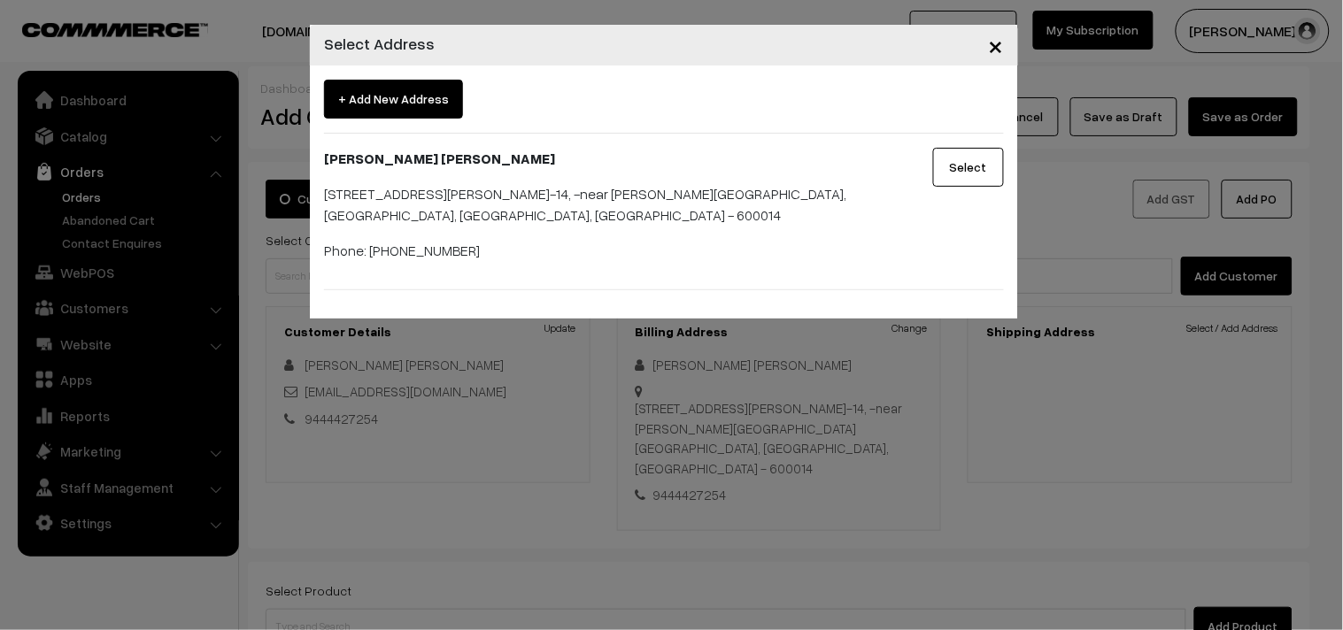
click at [966, 166] on button "Select" at bounding box center [968, 167] width 71 height 39
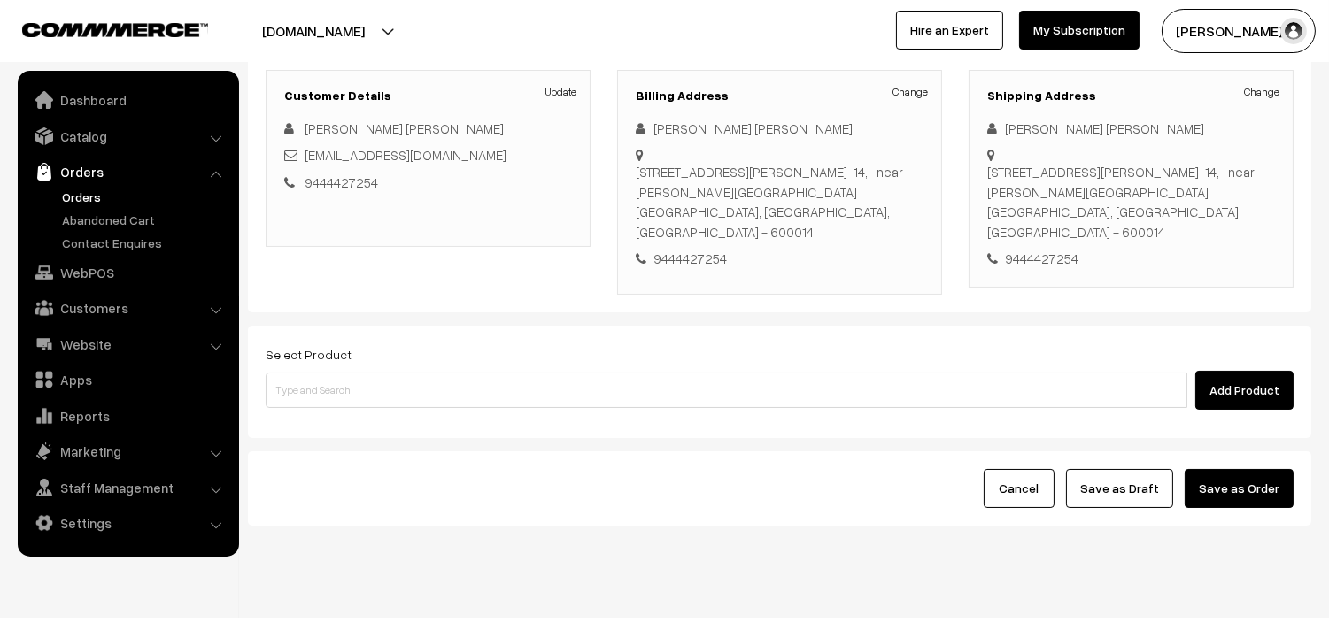
scroll to position [241, 0]
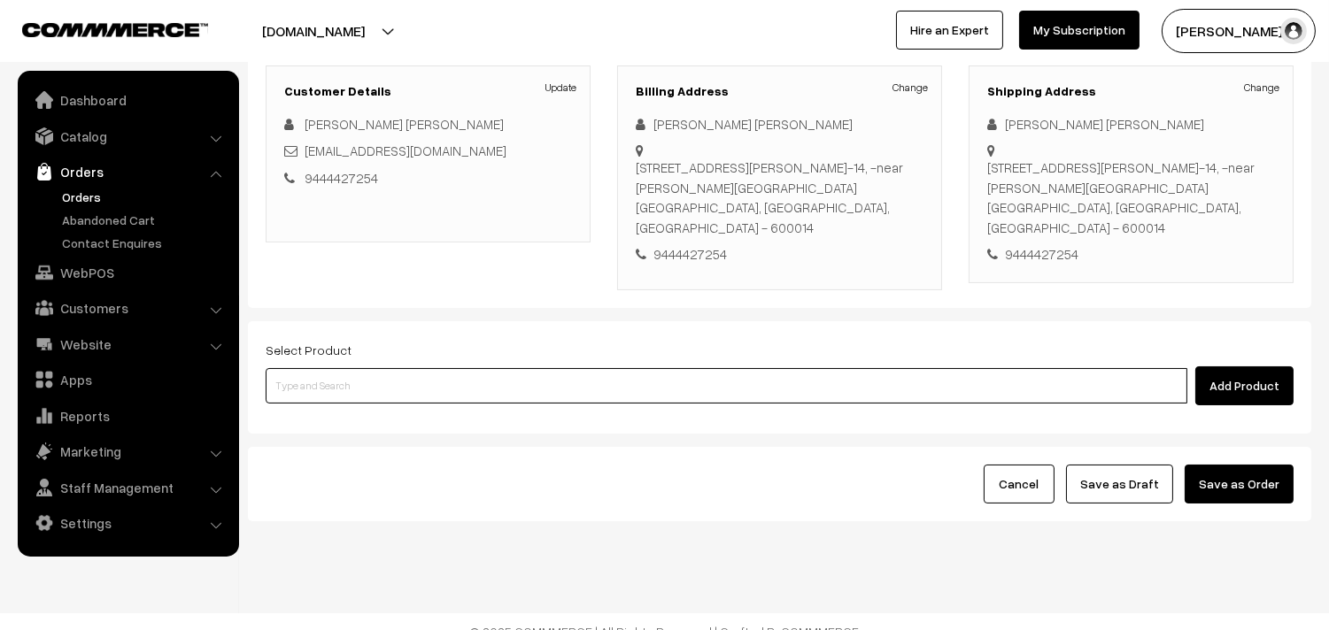
drag, startPoint x: 526, startPoint y: 359, endPoint x: 526, endPoint y: 349, distance: 9.7
click at [527, 368] on input at bounding box center [727, 385] width 922 height 35
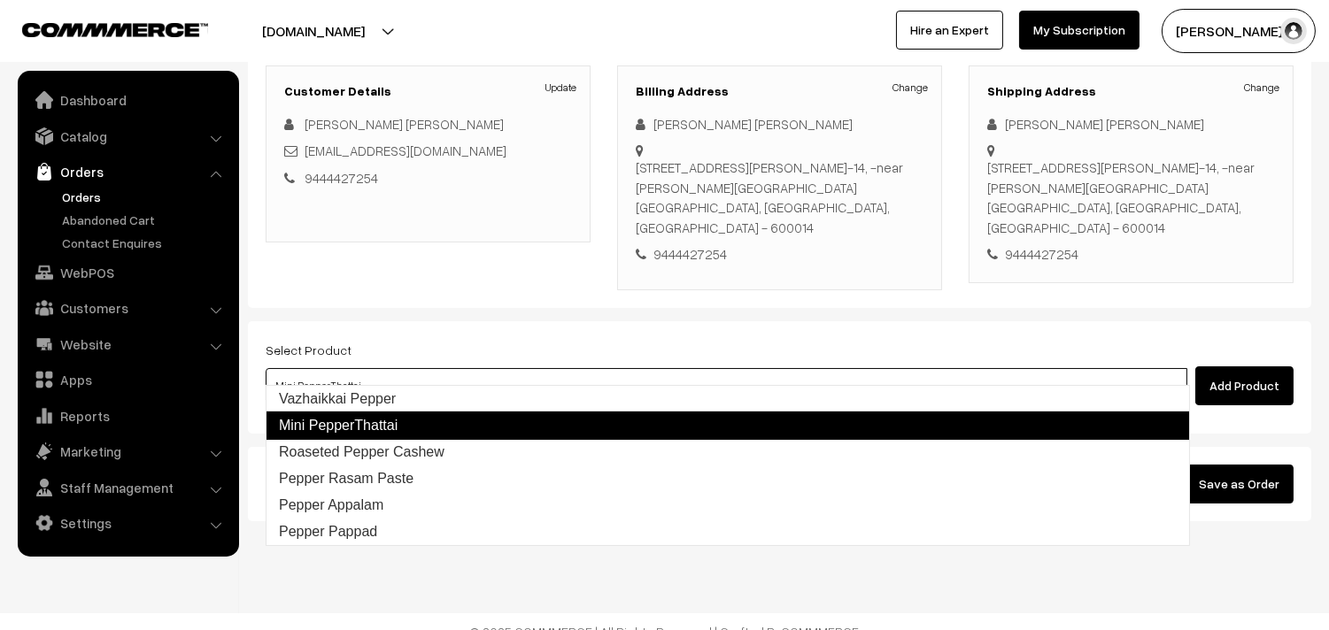
type input "Vazhaikkai Pepper"
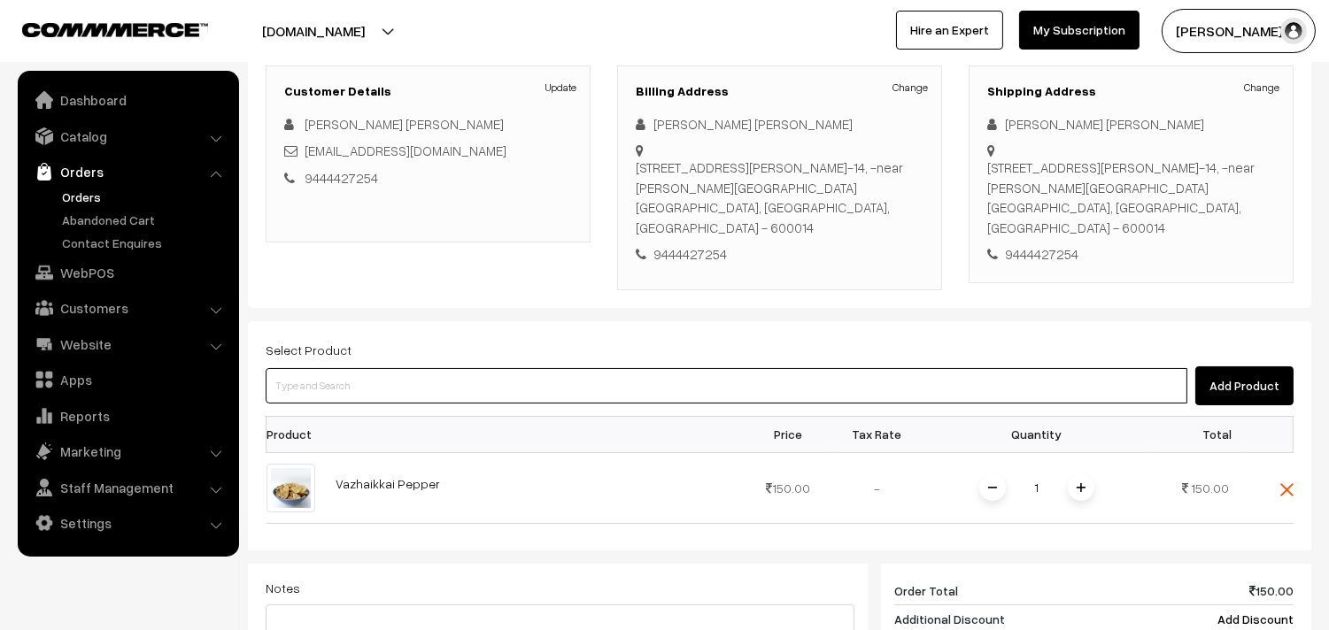
click at [507, 370] on input at bounding box center [727, 385] width 922 height 35
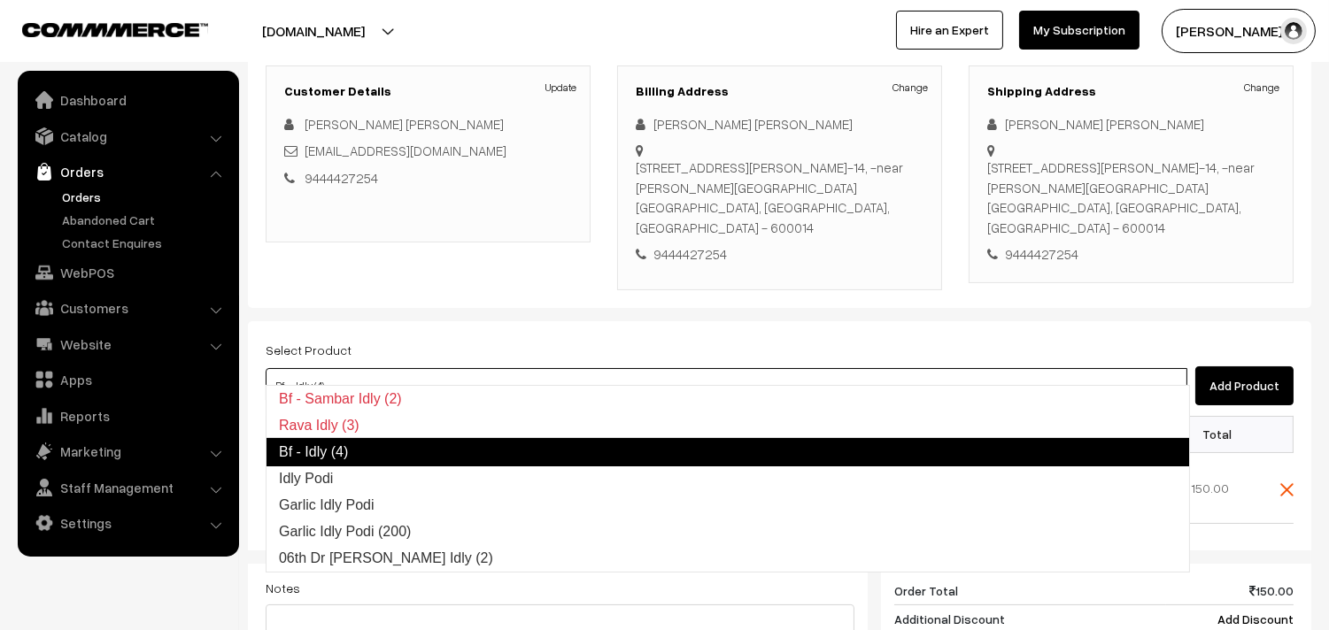
type input "Idly Podi"
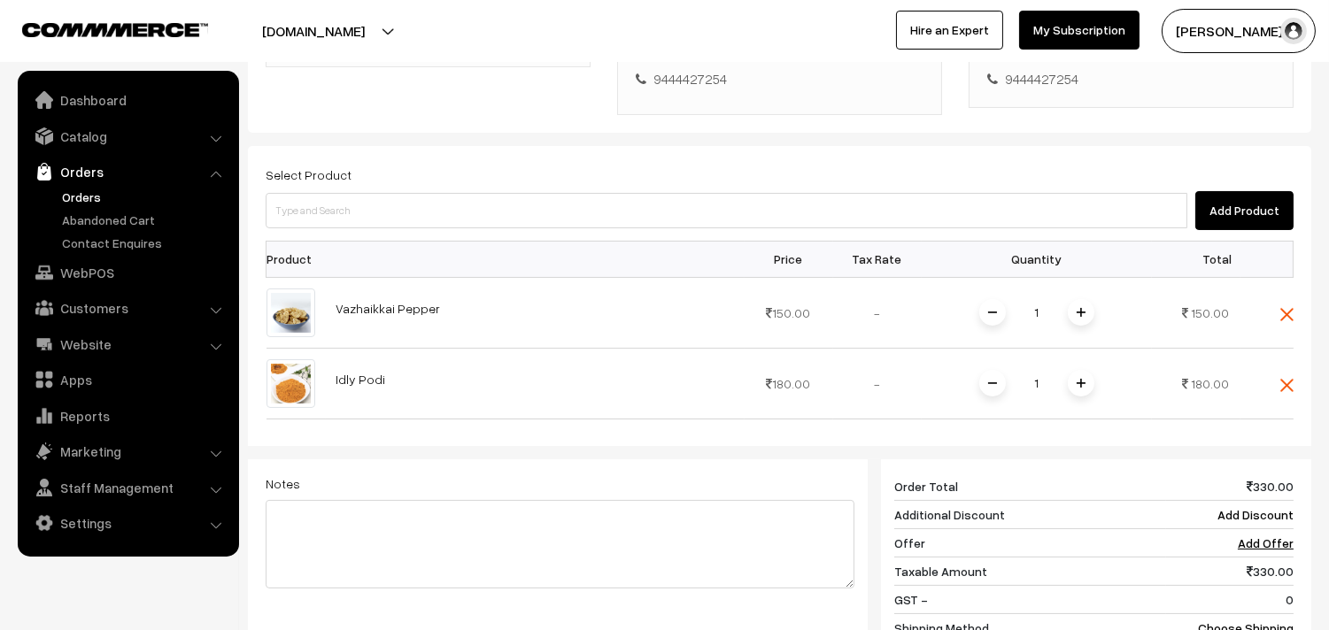
scroll to position [437, 0]
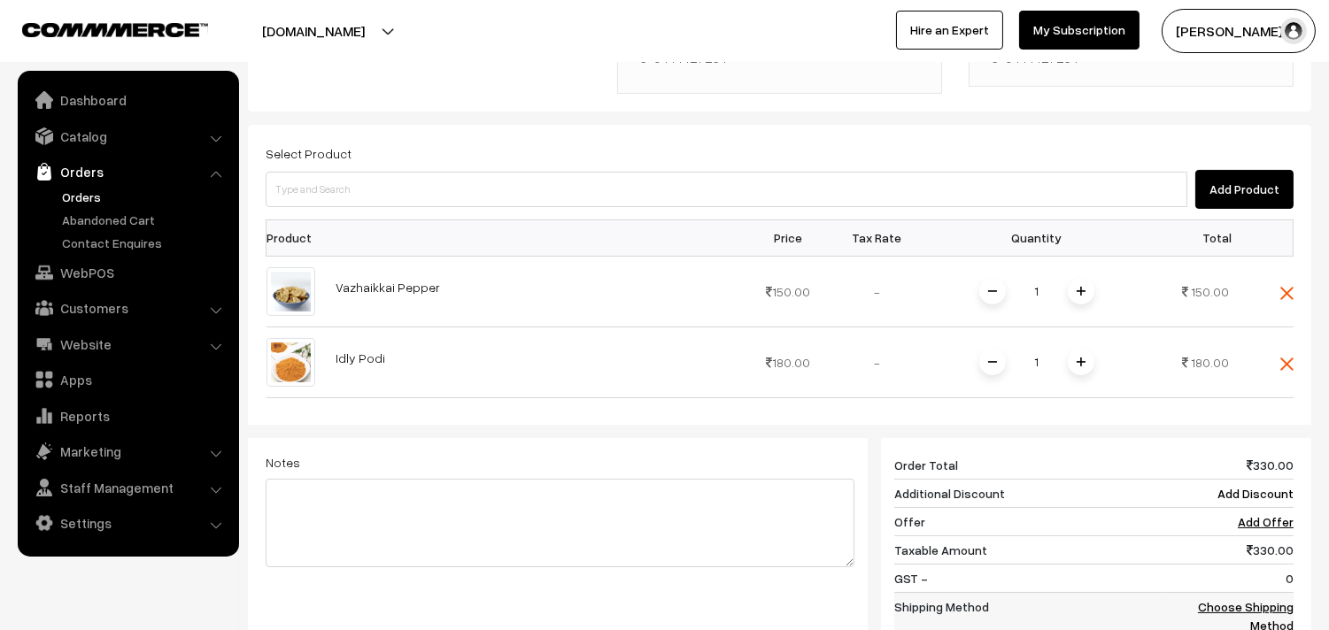
click at [1268, 599] on link "Choose Shipping Method" at bounding box center [1246, 616] width 96 height 34
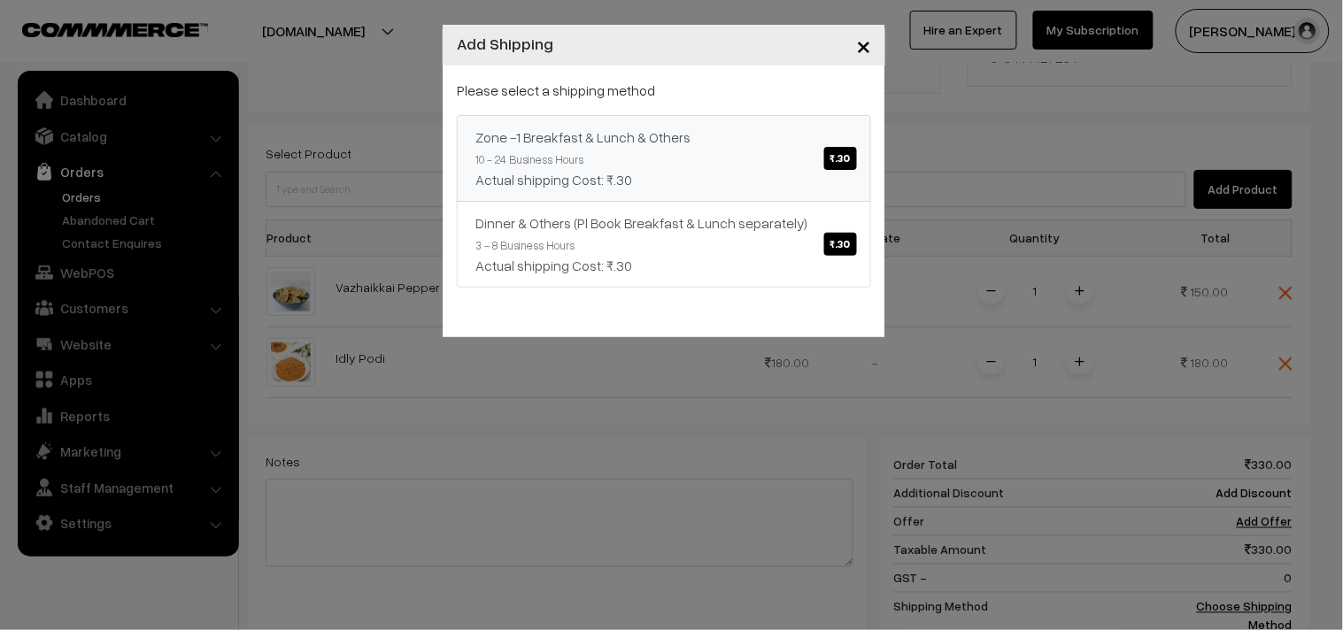
click at [643, 93] on p "Please select a shipping method" at bounding box center [664, 90] width 414 height 21
click at [677, 158] on link "Zone -1 Breakfast & Lunch & Others ₹.30 10 - 24 Business Hours Actual shipping …" at bounding box center [664, 158] width 414 height 87
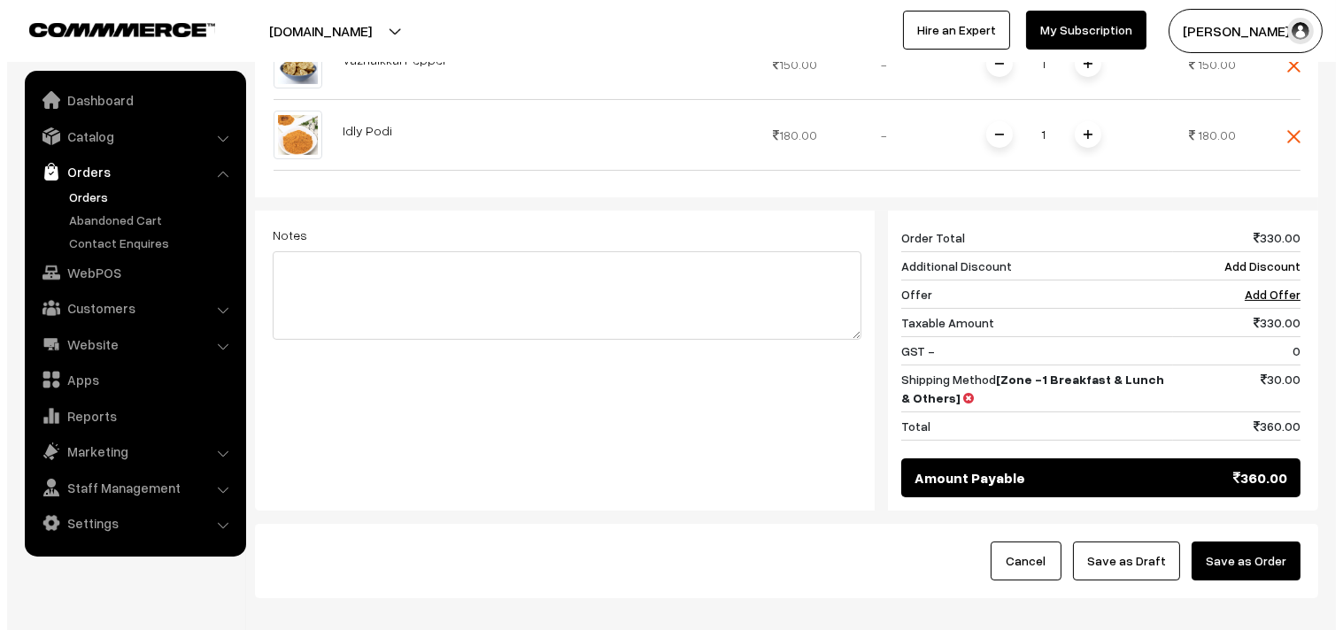
scroll to position [744, 0]
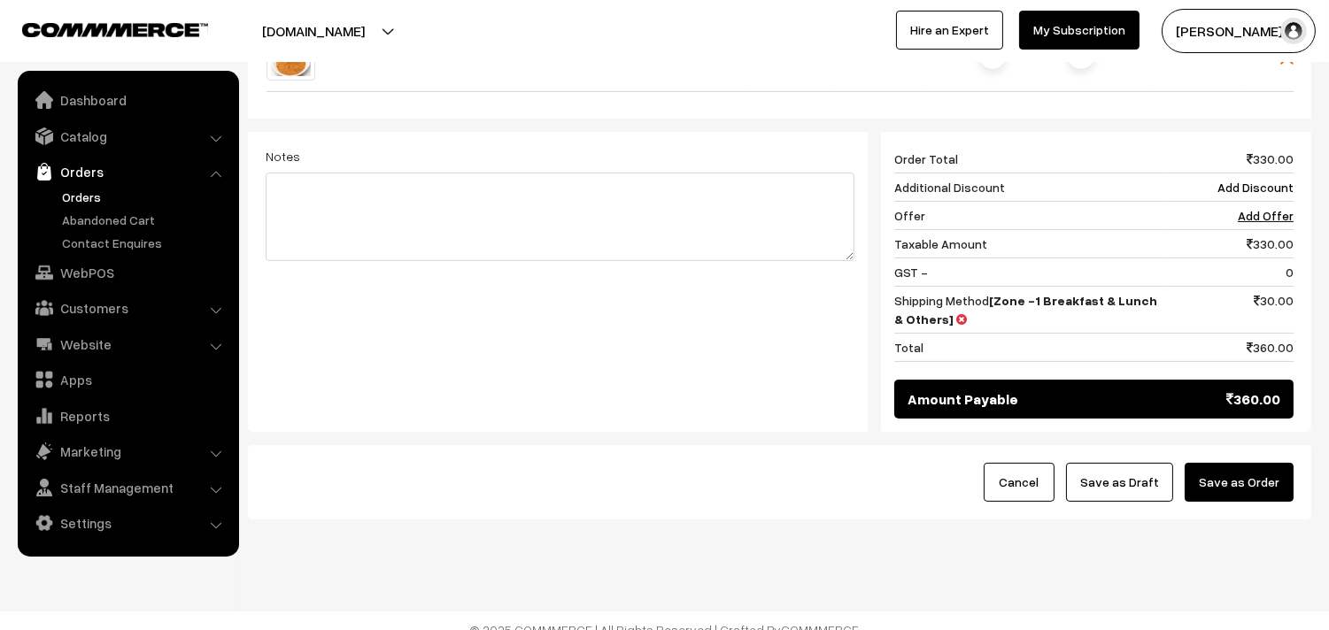
click at [1260, 463] on button "Save as Order" at bounding box center [1239, 482] width 109 height 39
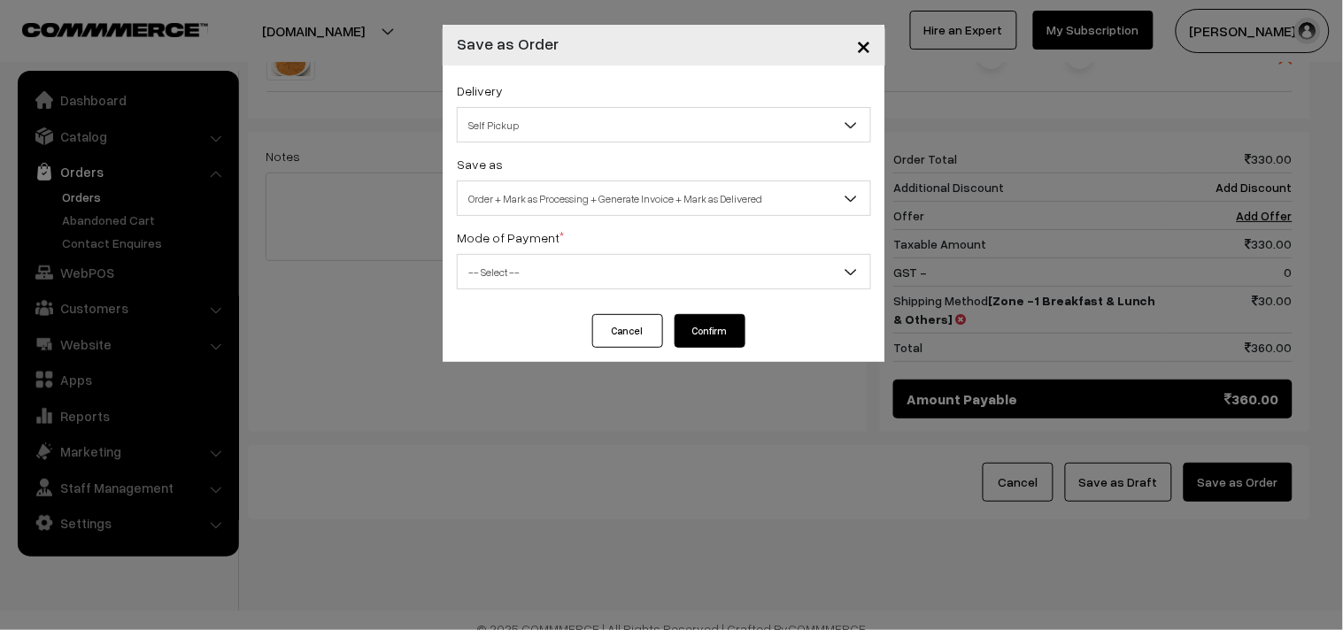
click at [648, 202] on span "Order + Mark as Processing + Generate Invoice + Mark as Delivered" at bounding box center [664, 198] width 413 height 31
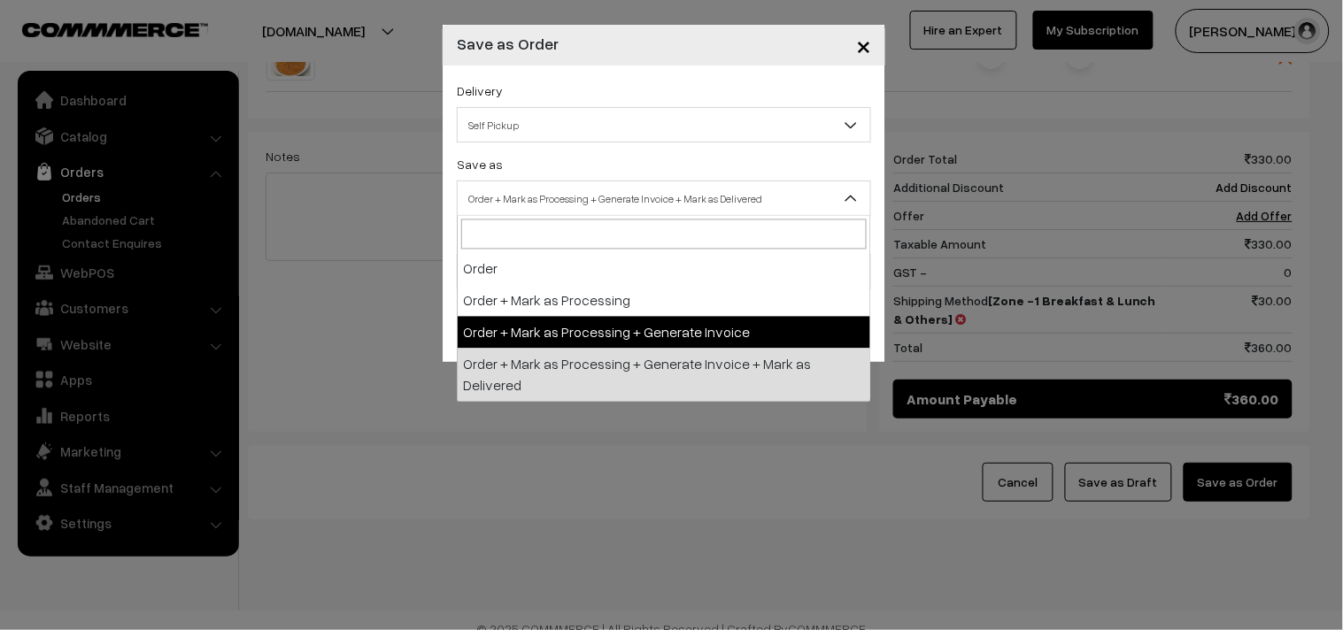
select select "3"
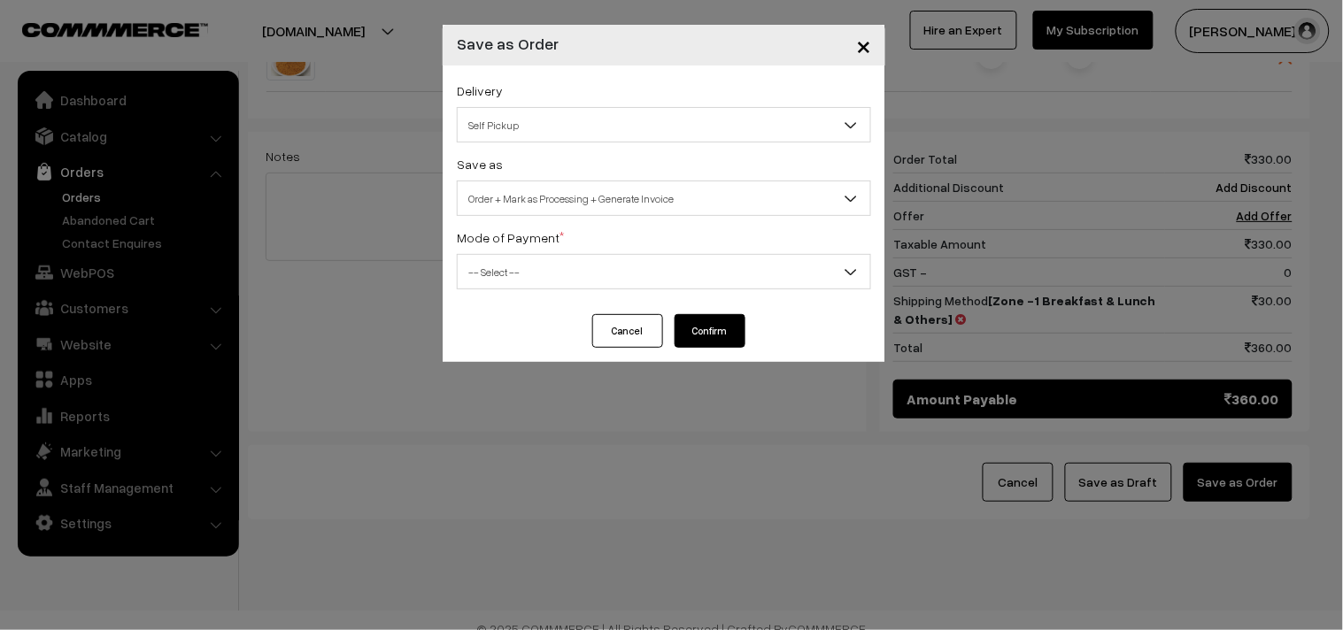
click at [521, 277] on span "-- Select --" at bounding box center [664, 272] width 413 height 31
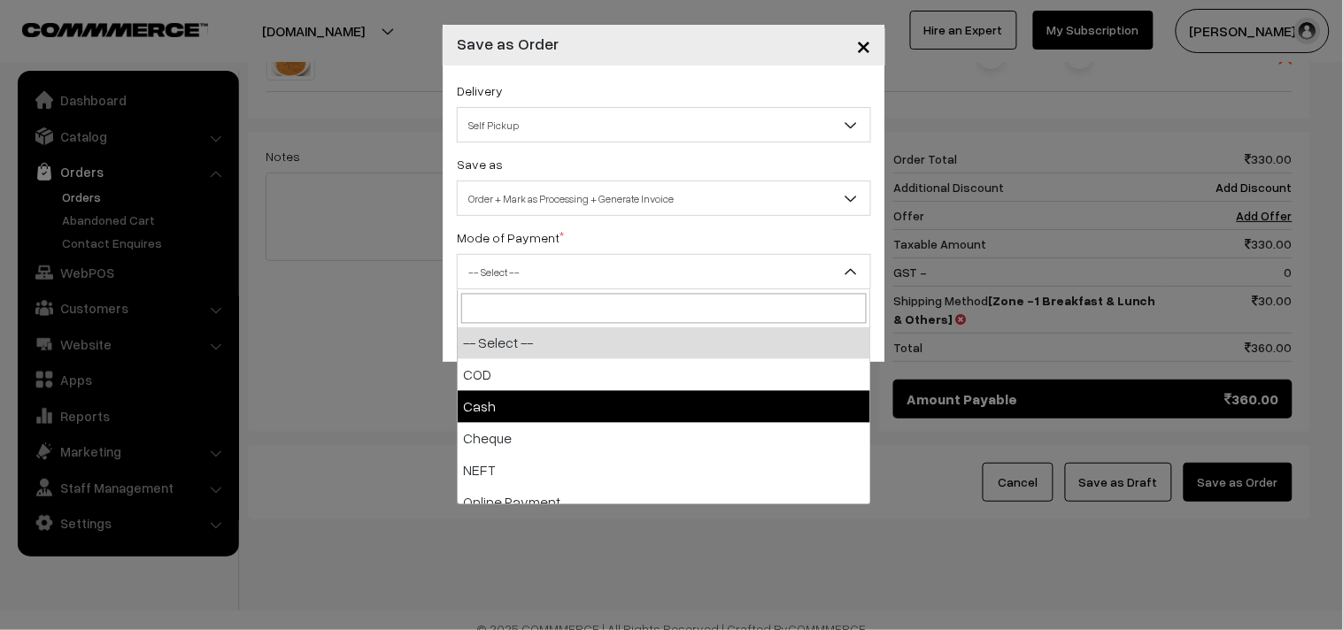
select select "2"
checkbox input "true"
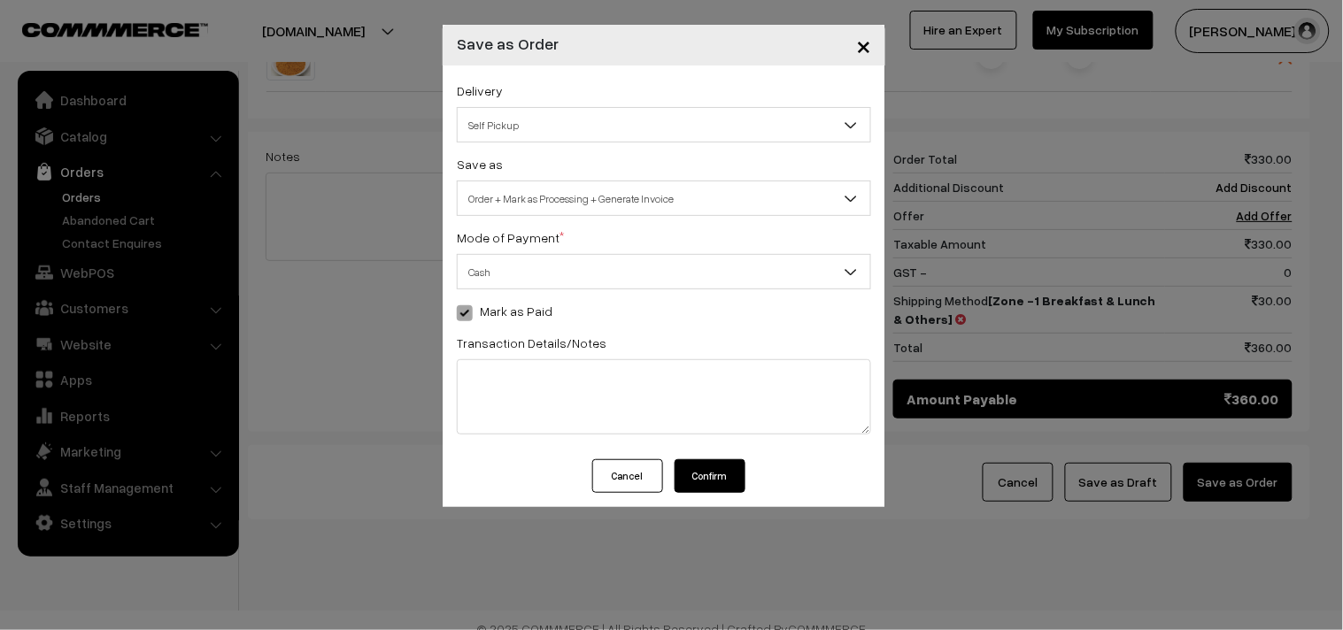
click at [728, 472] on button "Confirm" at bounding box center [710, 477] width 71 height 34
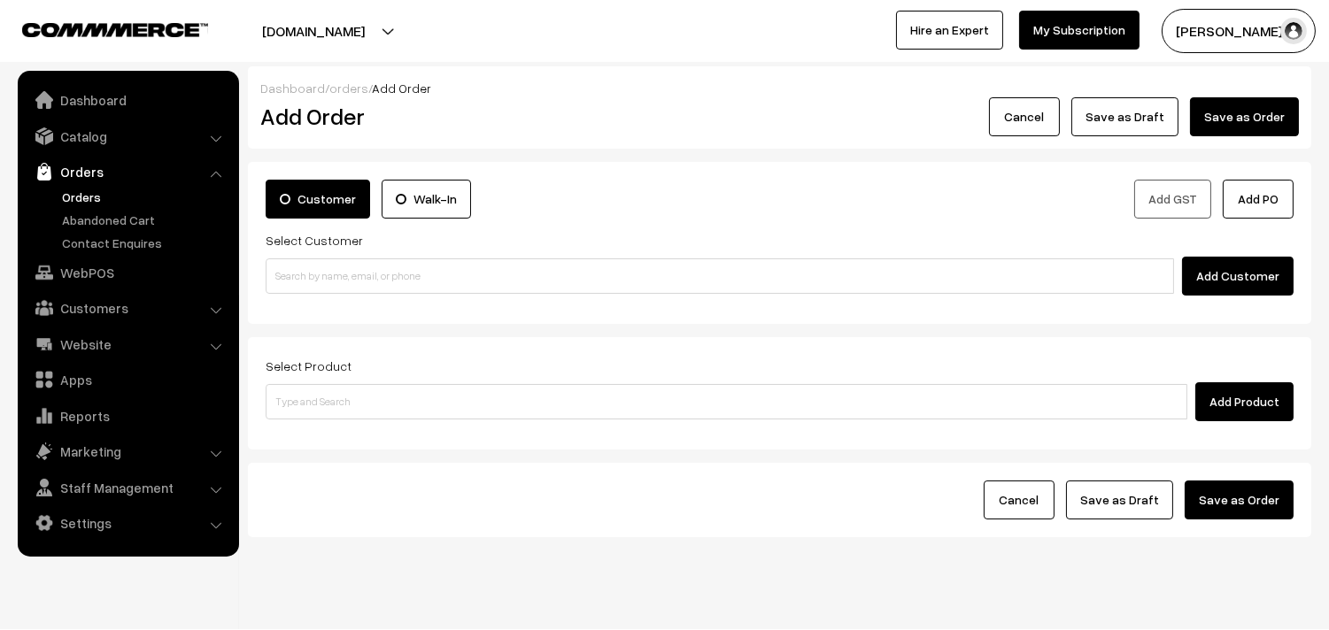
click at [89, 189] on link "Orders" at bounding box center [145, 197] width 175 height 19
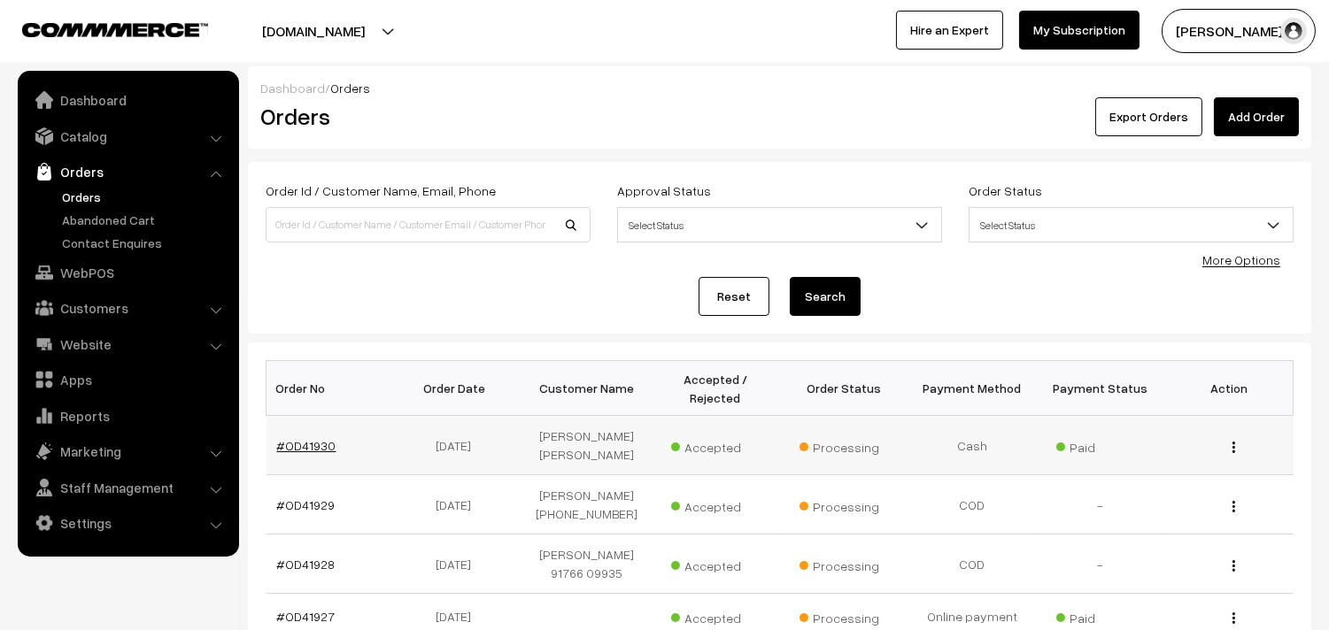
click at [288, 444] on link "#OD41930" at bounding box center [306, 445] width 59 height 15
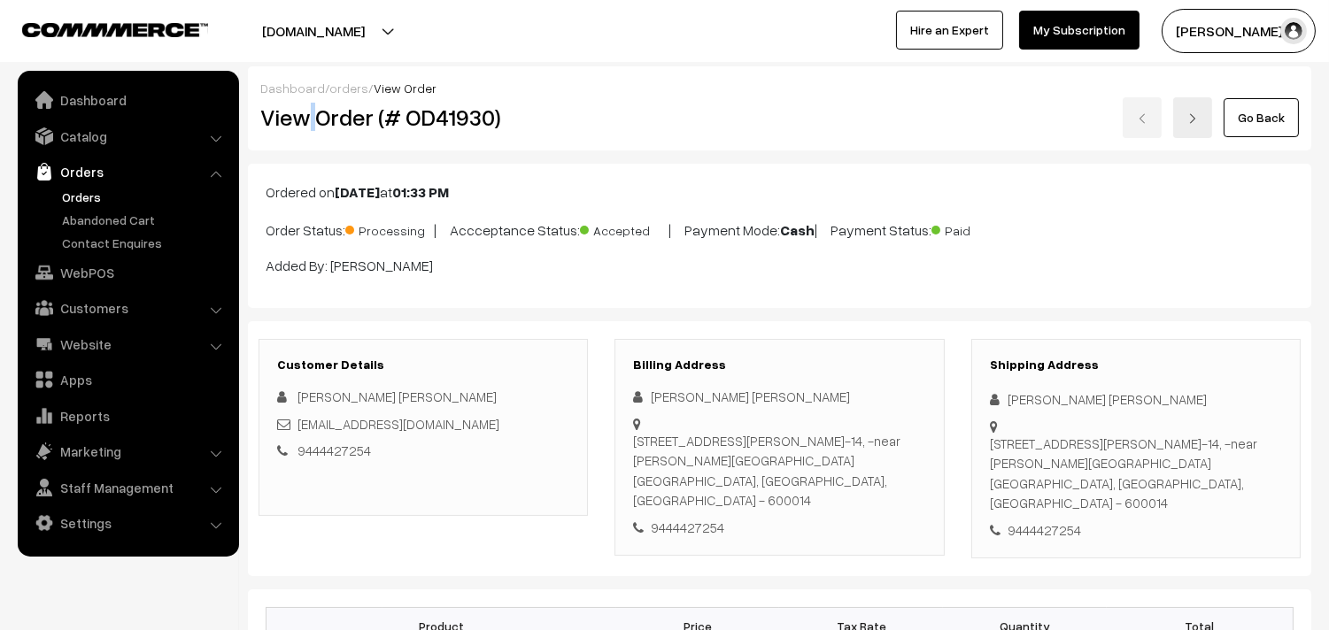
drag, startPoint x: 305, startPoint y: 134, endPoint x: 322, endPoint y: 130, distance: 17.2
click at [321, 133] on div "View Order (# OD41930)" at bounding box center [424, 117] width 355 height 41
click at [322, 100] on div "View Order (# OD41930)" at bounding box center [424, 117] width 355 height 41
click at [319, 110] on h2 "View Order (# OD41930)" at bounding box center [424, 117] width 329 height 27
drag, startPoint x: 319, startPoint y: 118, endPoint x: 541, endPoint y: 112, distance: 222.3
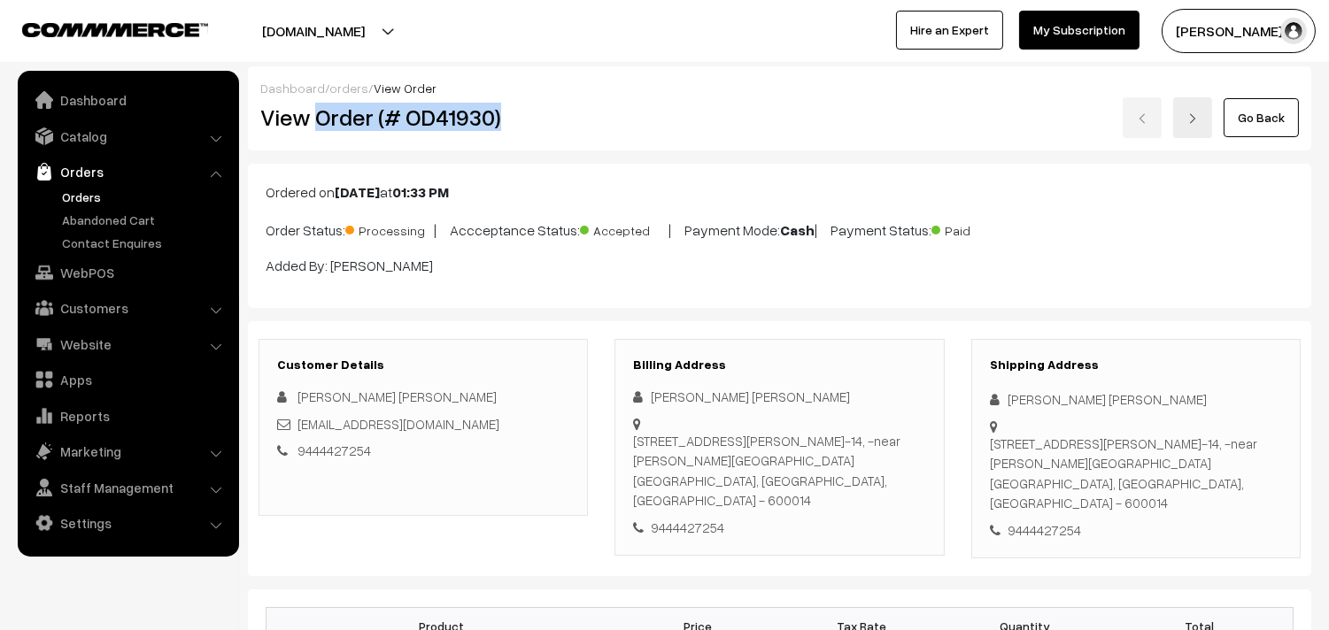
click at [541, 112] on h2 "View Order (# OD41930)" at bounding box center [424, 117] width 329 height 27
copy h2 "Order (# OD41930)"
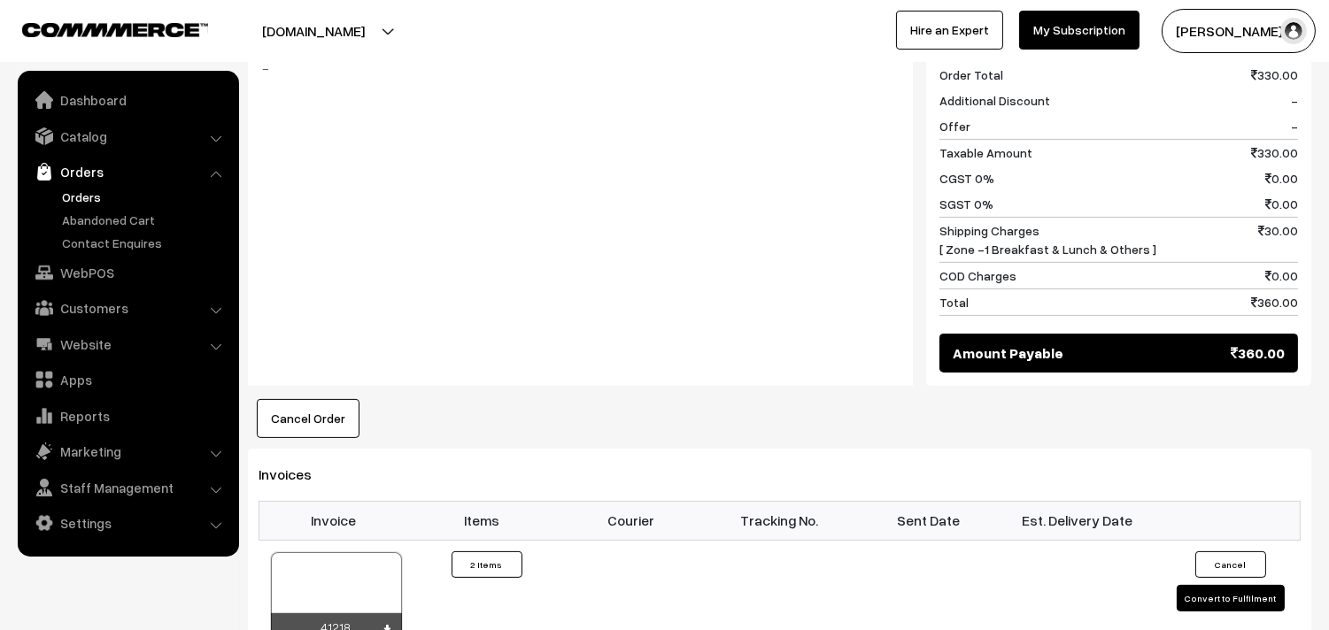
scroll to position [984, 0]
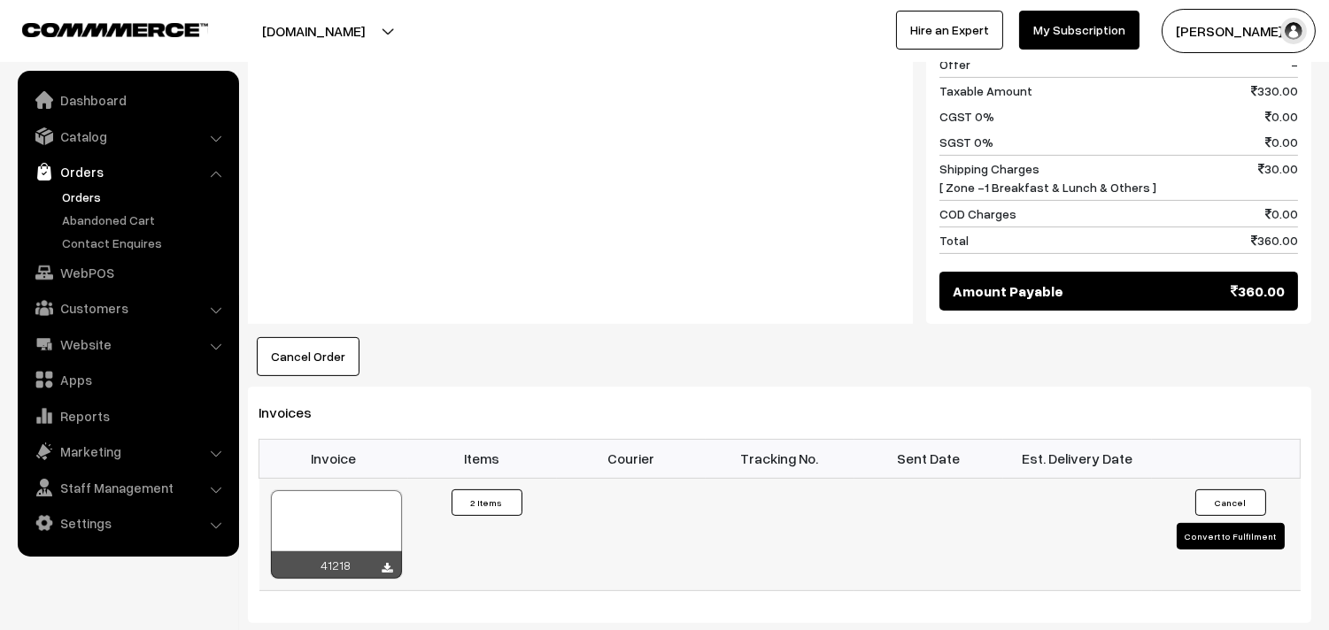
click at [341, 506] on div at bounding box center [336, 535] width 131 height 89
click at [85, 198] on link "Orders" at bounding box center [145, 197] width 175 height 19
